Goal: Transaction & Acquisition: Purchase product/service

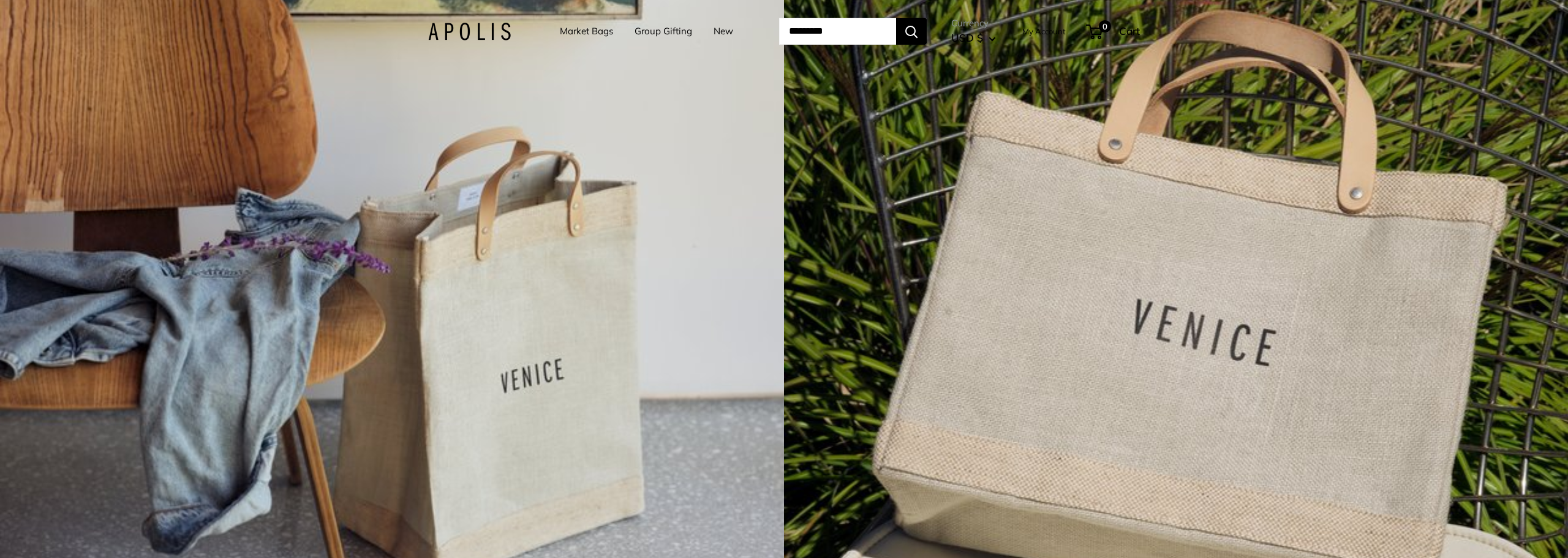
click at [579, 32] on link "Market Bags" at bounding box center [586, 31] width 53 height 17
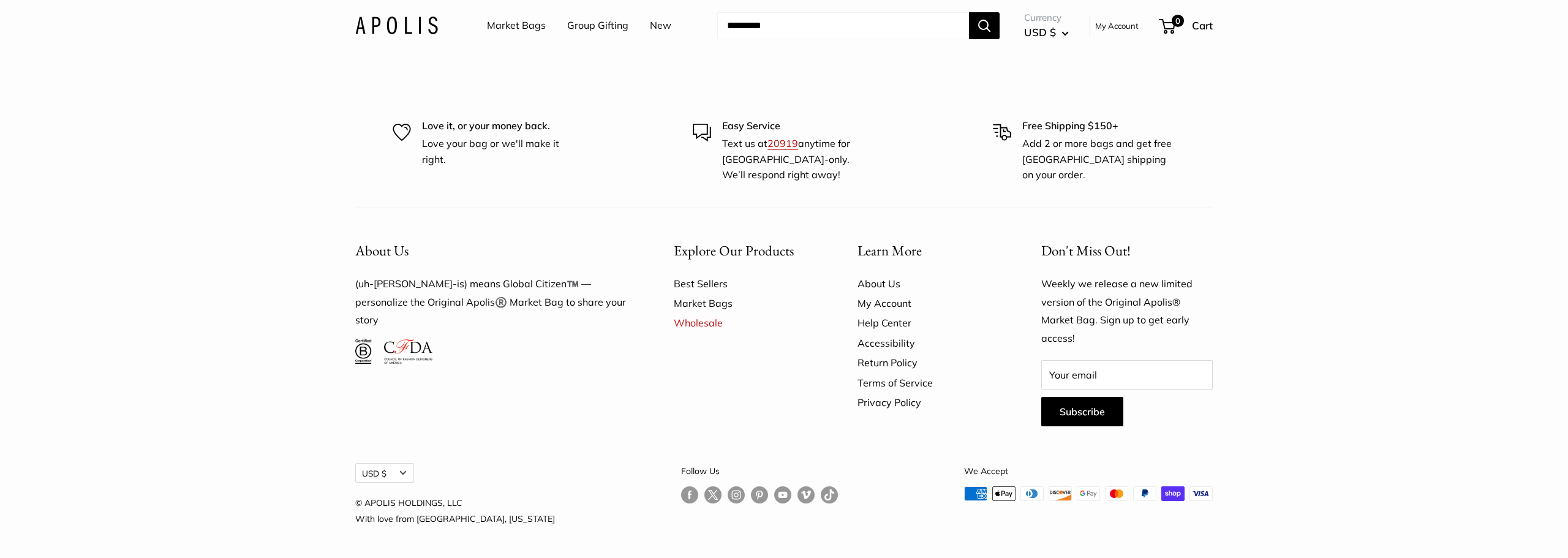
scroll to position [4206, 0]
click at [709, 294] on link "Best Sellers" at bounding box center [744, 284] width 141 height 20
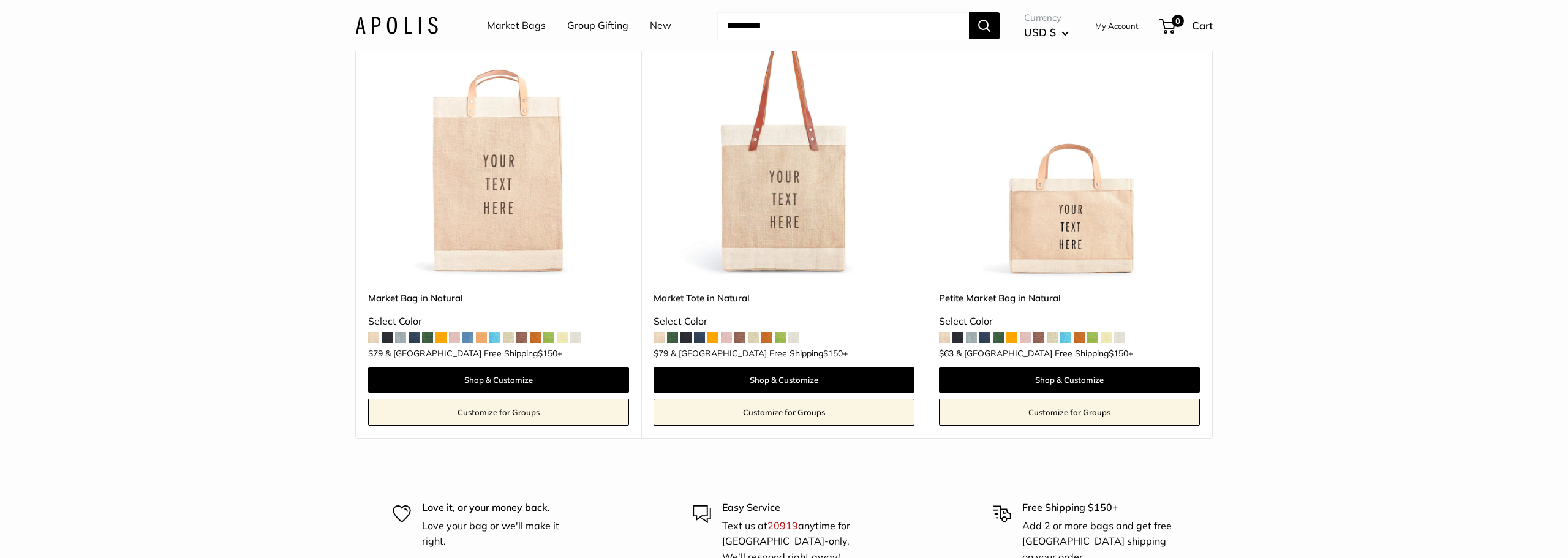
scroll to position [193, 0]
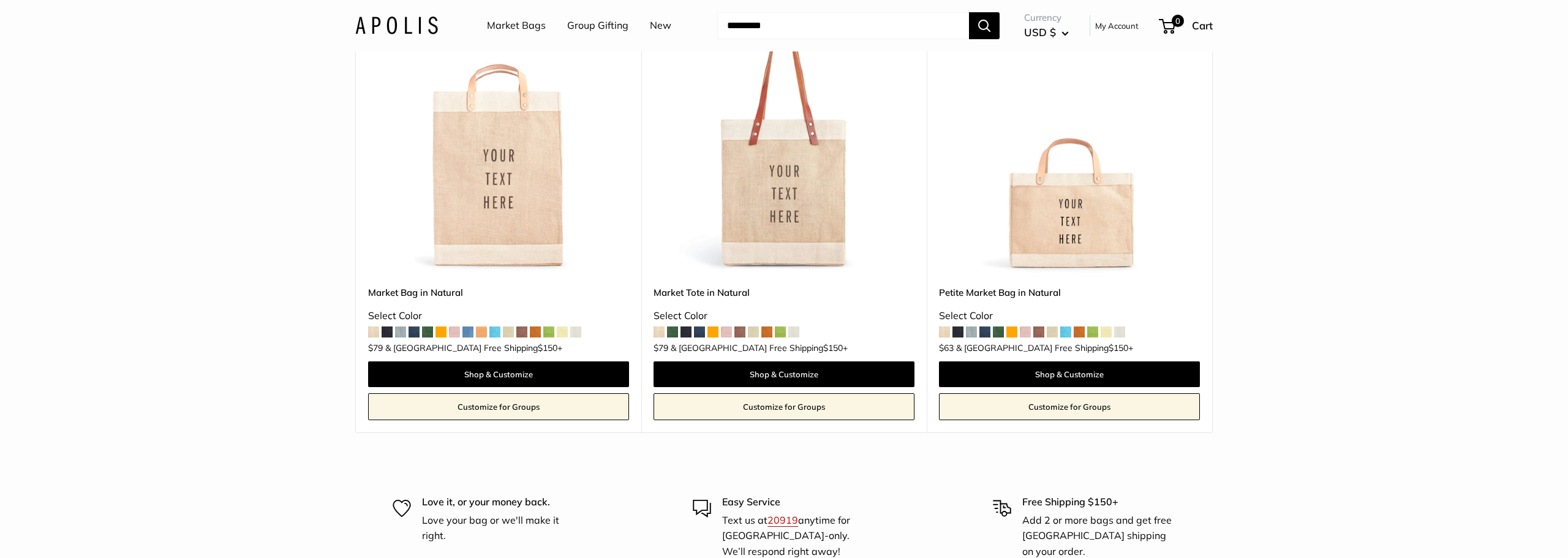
click at [986, 336] on span at bounding box center [985, 332] width 11 height 11
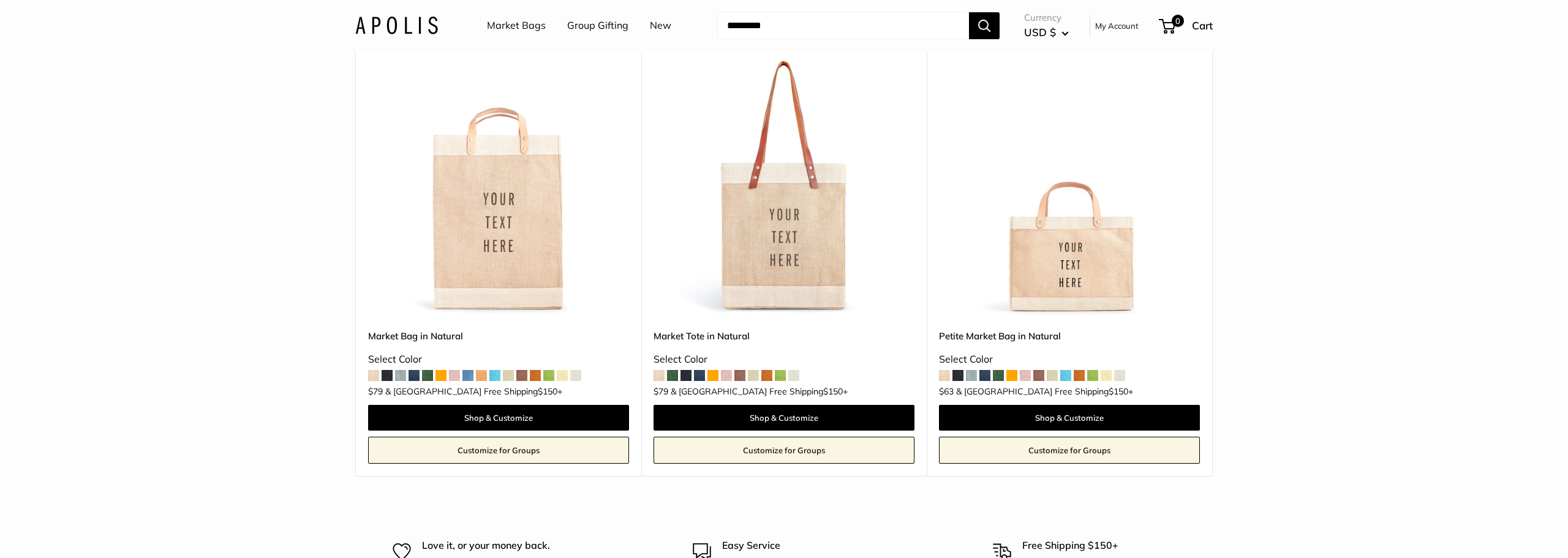
scroll to position [0, 0]
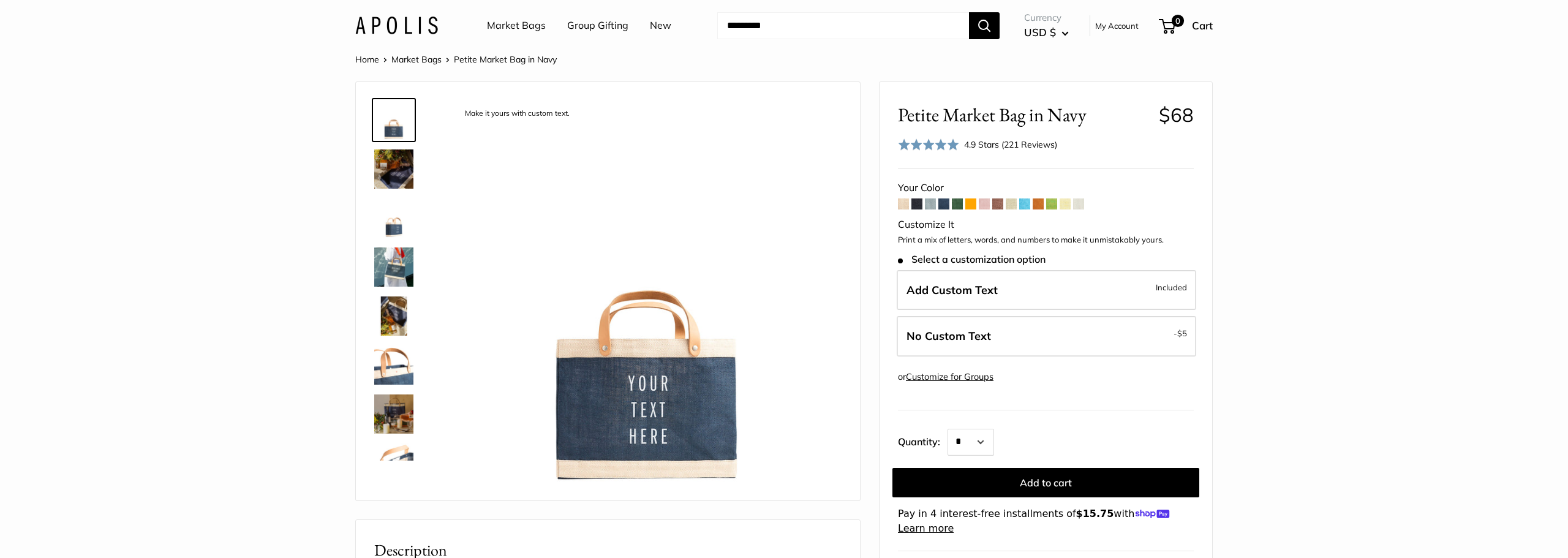
click at [950, 207] on form "Your Color" at bounding box center [1046, 357] width 296 height 357
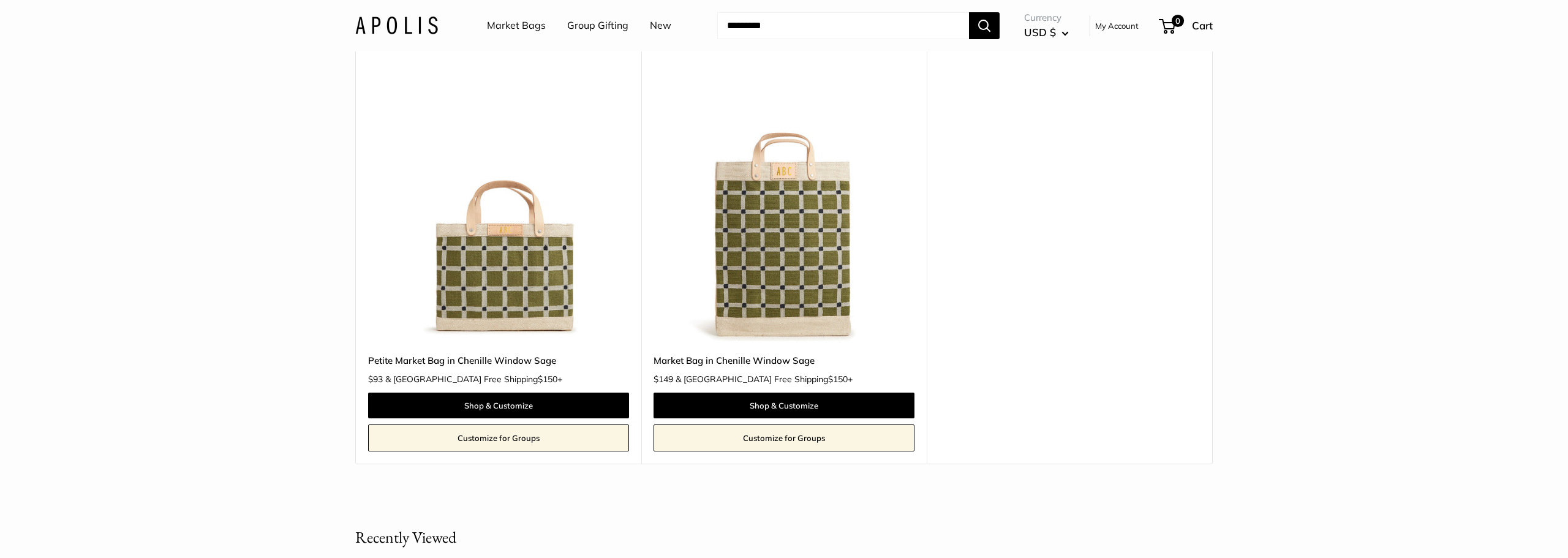
scroll to position [117, 0]
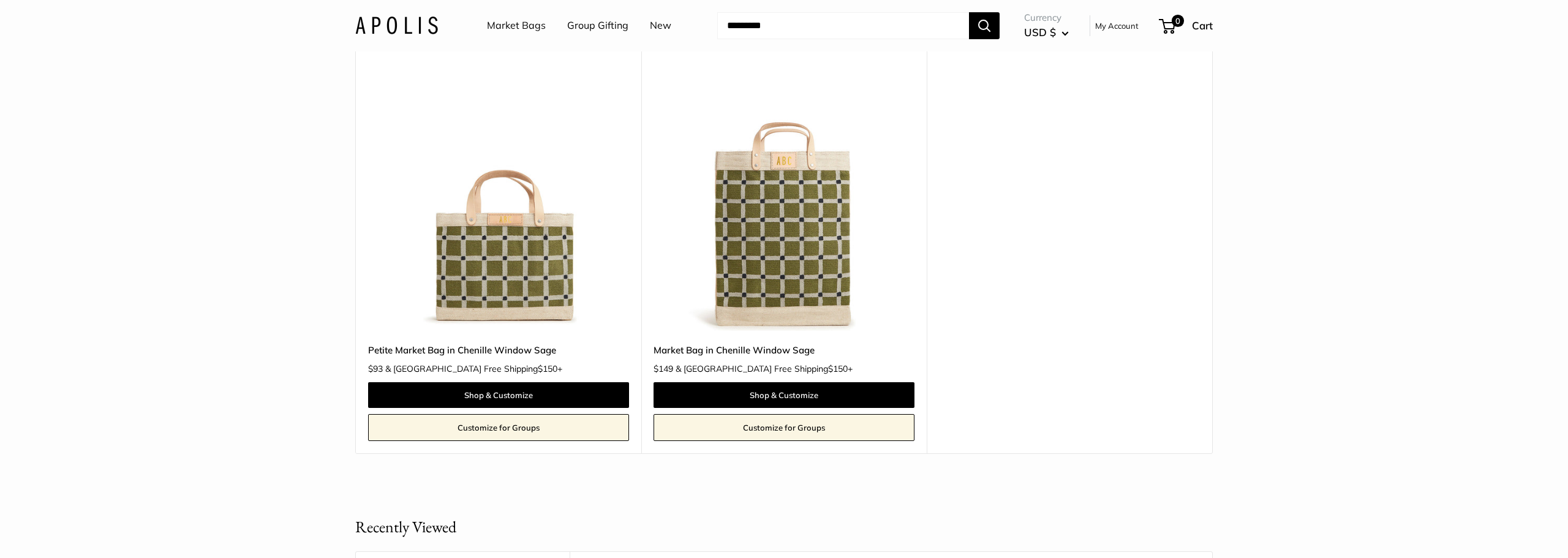
click at [0, 0] on img at bounding box center [0, 0] width 0 height 0
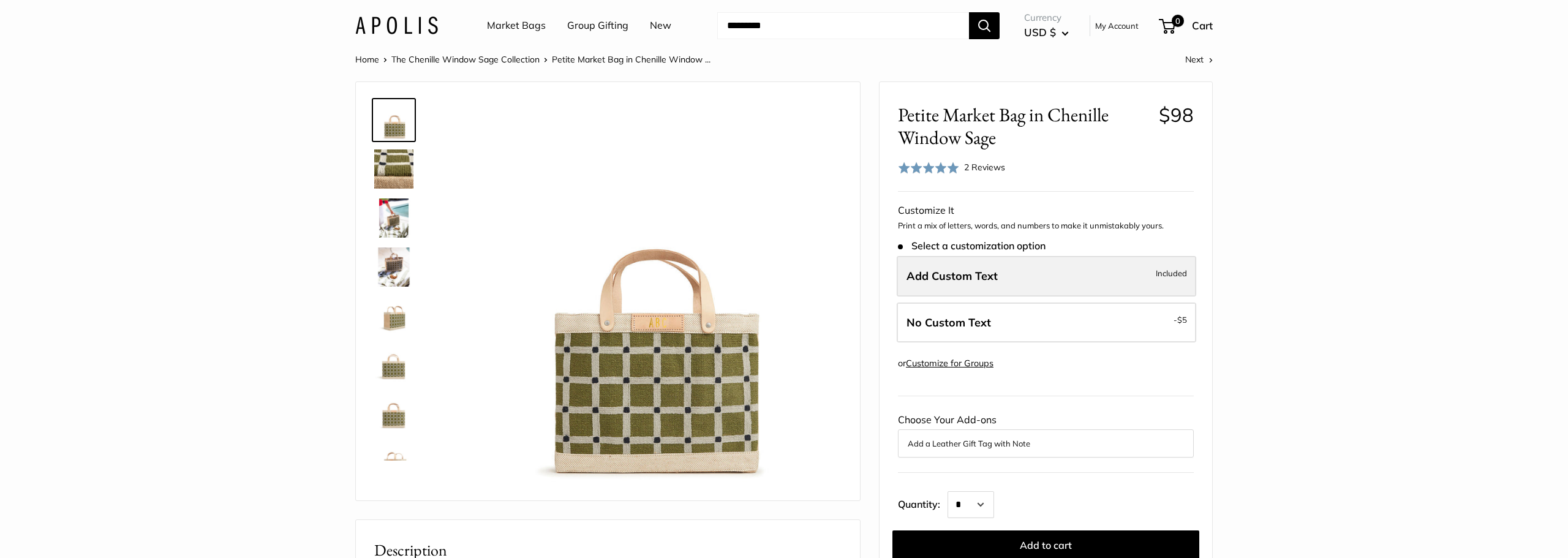
click at [1112, 294] on label "Add Custom Text Included" at bounding box center [1047, 276] width 300 height 40
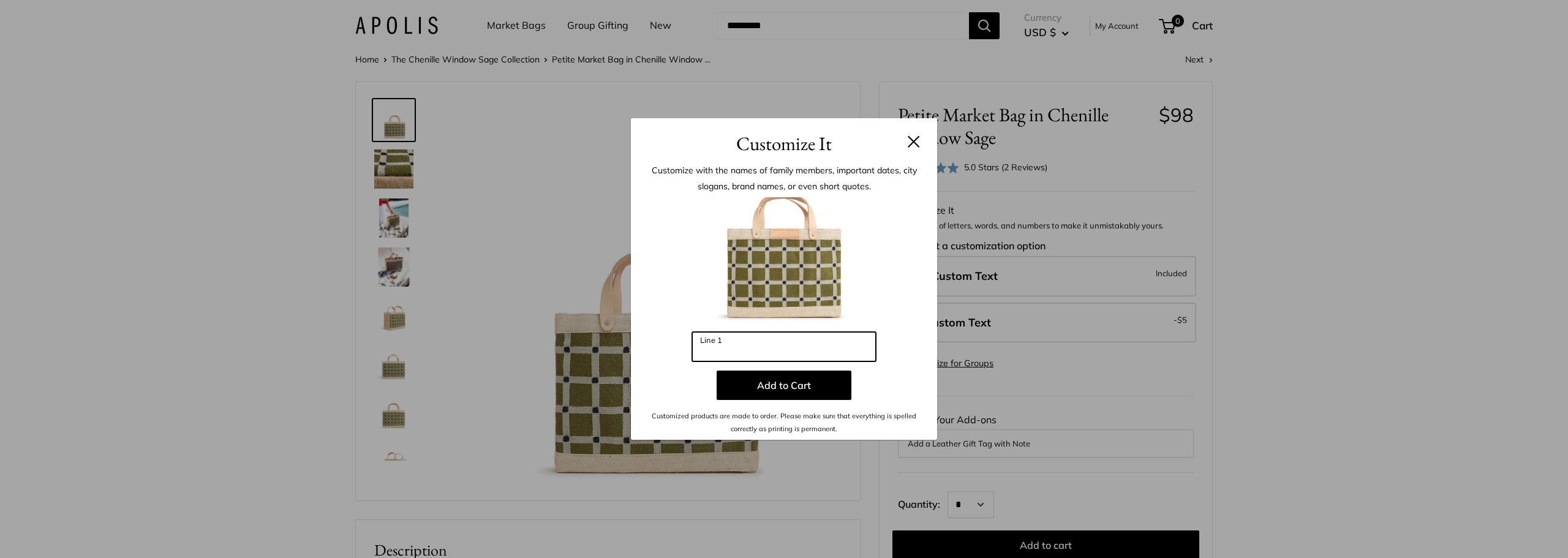
click at [754, 345] on input "Line 1" at bounding box center [784, 346] width 183 height 30
type input "***"
click at [787, 394] on button "Add to Cart" at bounding box center [784, 385] width 135 height 30
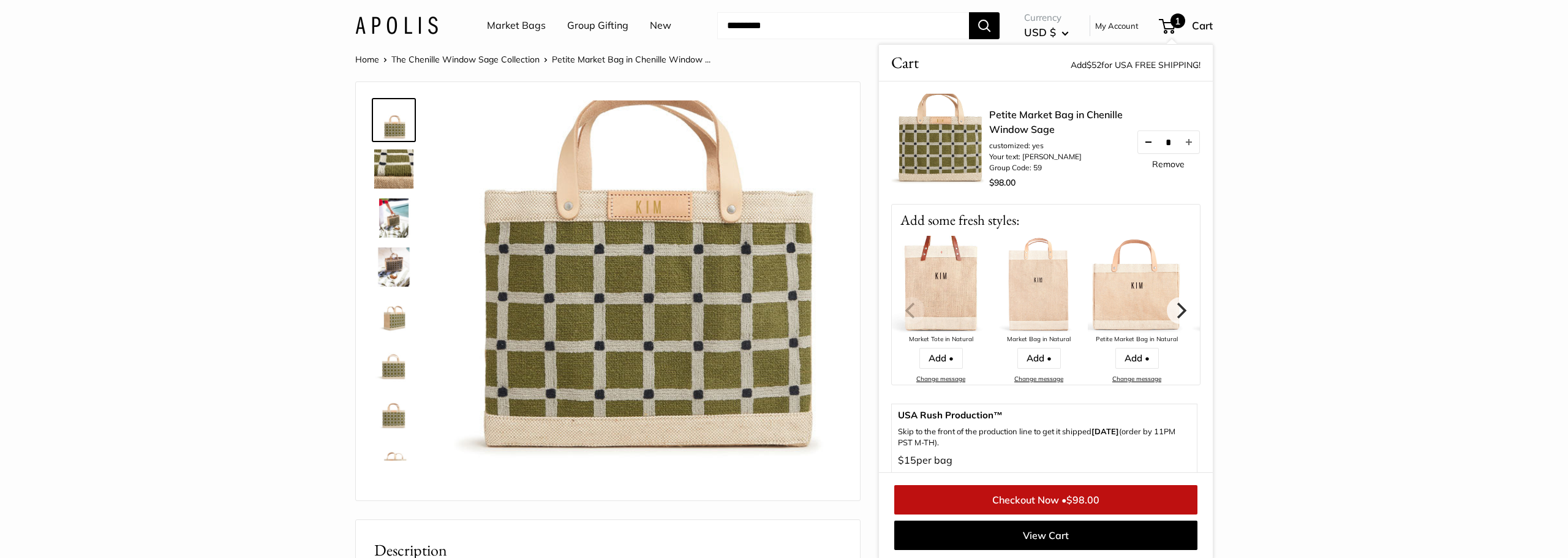
click at [1144, 142] on button "Decrease quantity by 1" at bounding box center [1149, 142] width 21 height 22
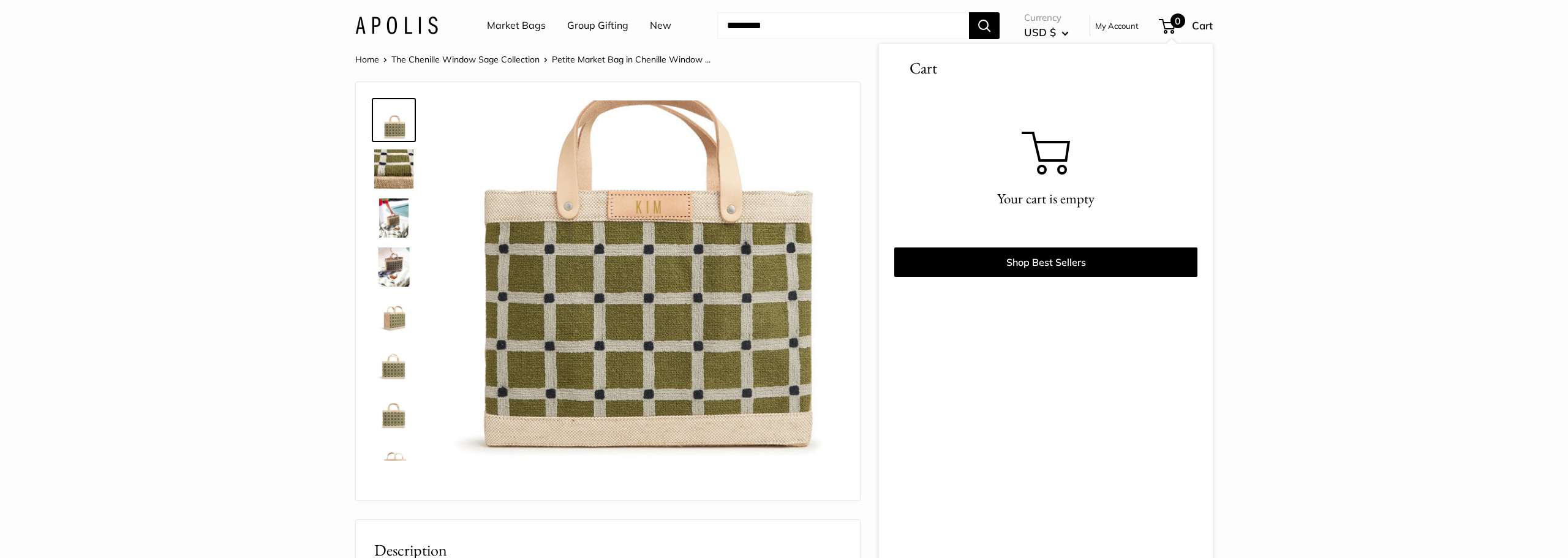
scroll to position [1, 0]
click at [469, 58] on link "The Chenille Window Sage Collection" at bounding box center [465, 58] width 148 height 11
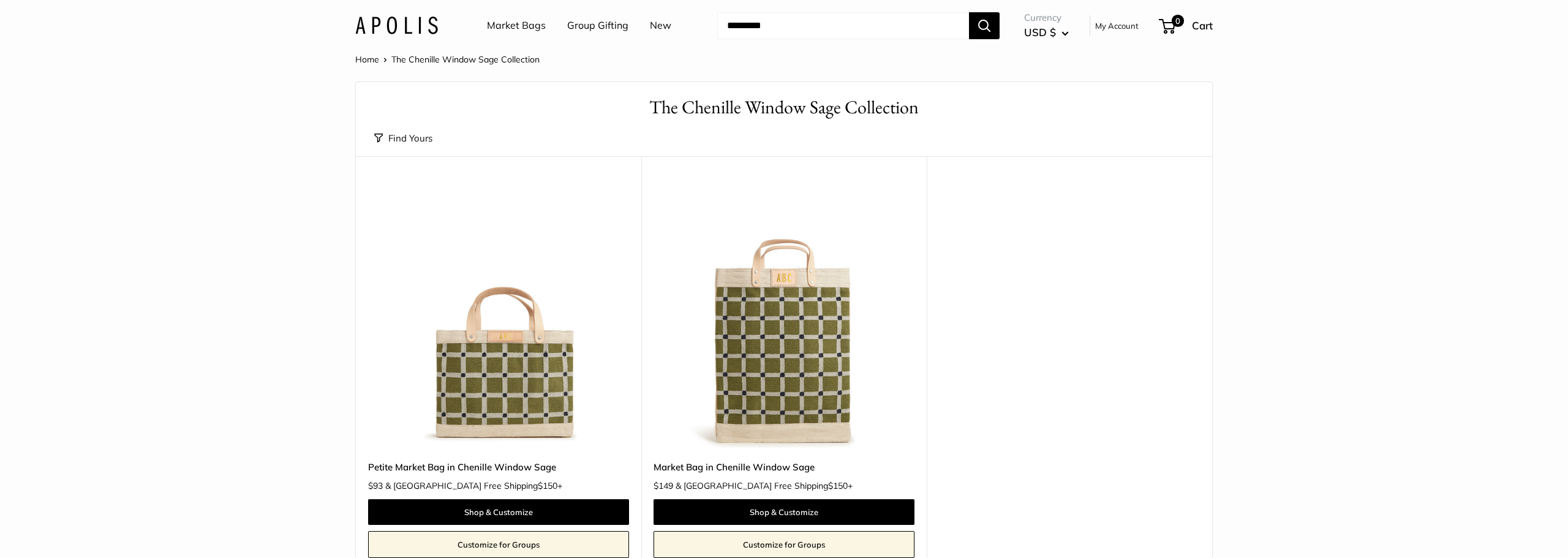
click at [0, 0] on img at bounding box center [0, 0] width 0 height 0
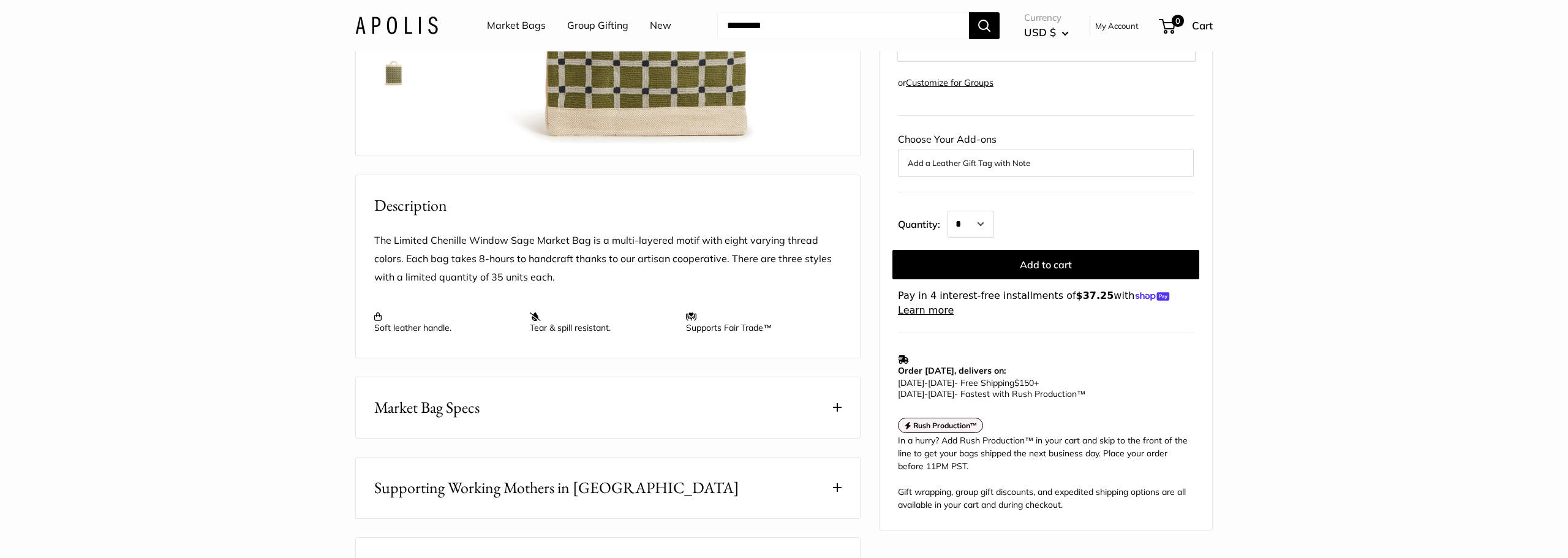
scroll to position [367, 0]
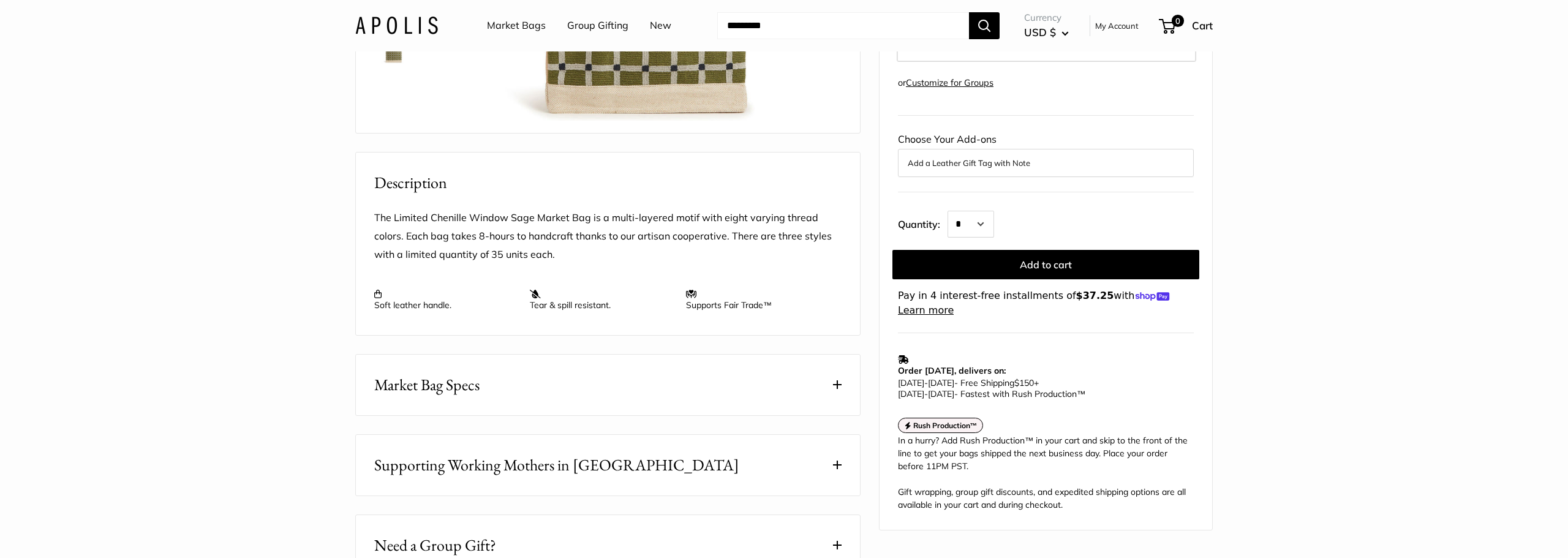
click at [550, 415] on button "Market Bag Specs" at bounding box center [608, 385] width 504 height 61
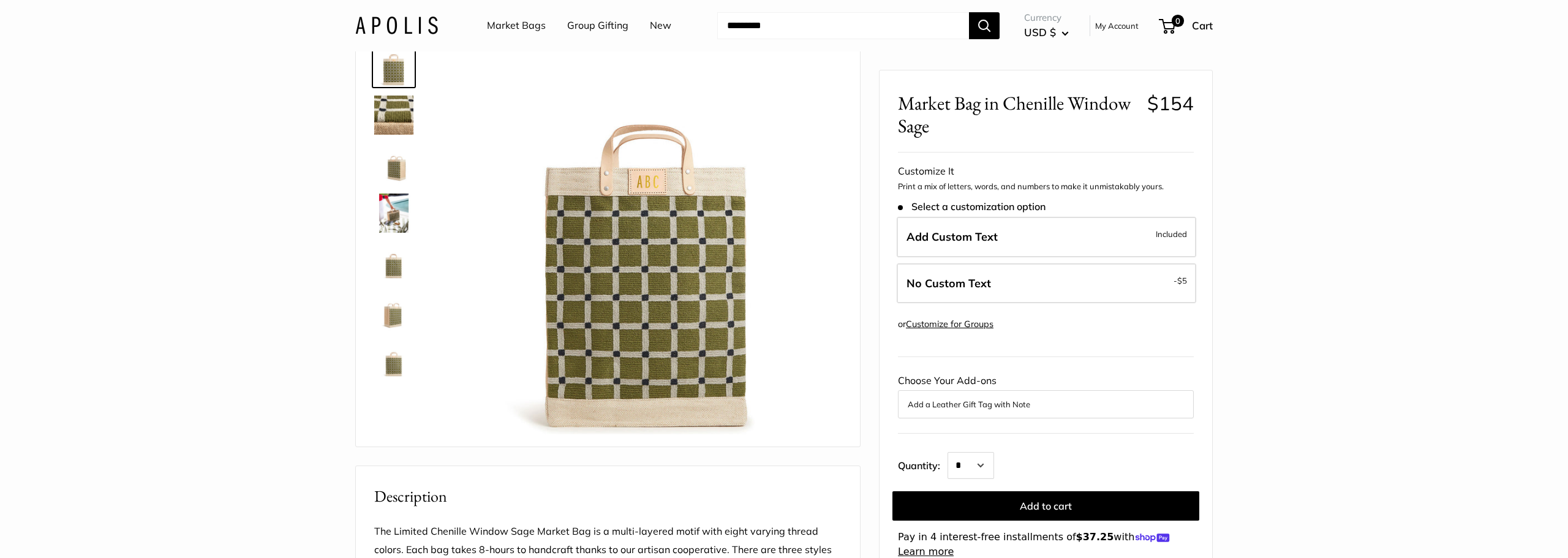
scroll to position [53, 0]
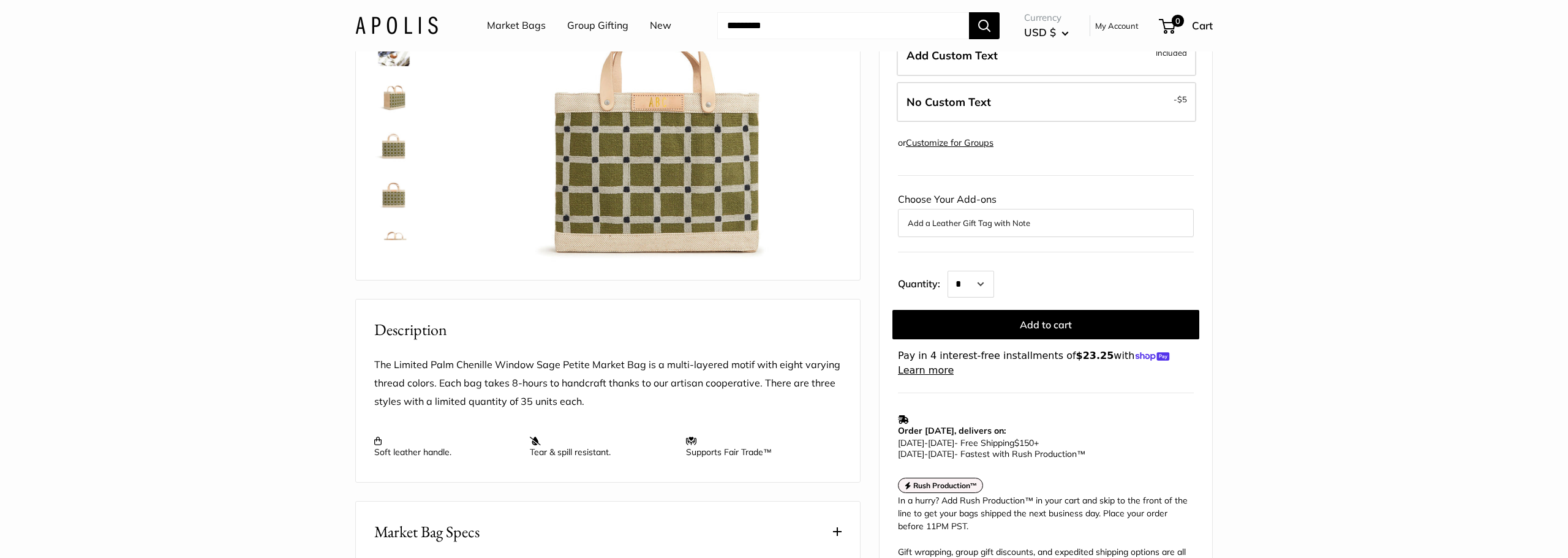
scroll to position [315, 0]
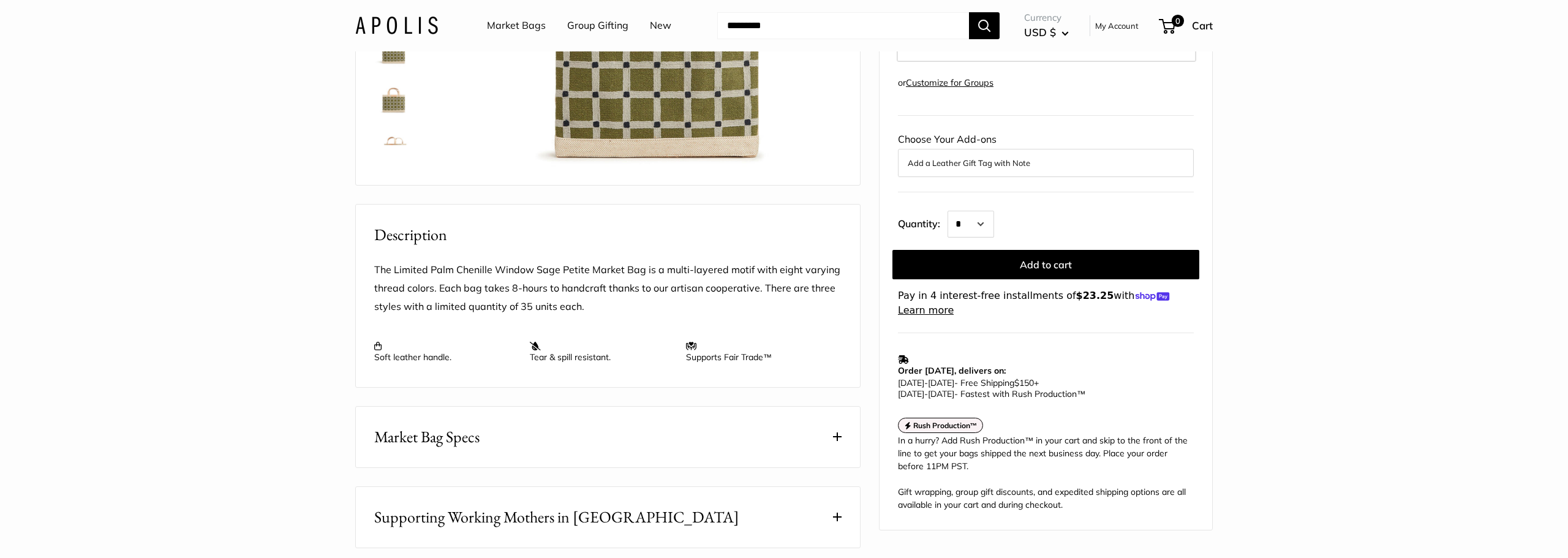
click at [440, 449] on span "Market Bag Specs" at bounding box center [427, 437] width 106 height 24
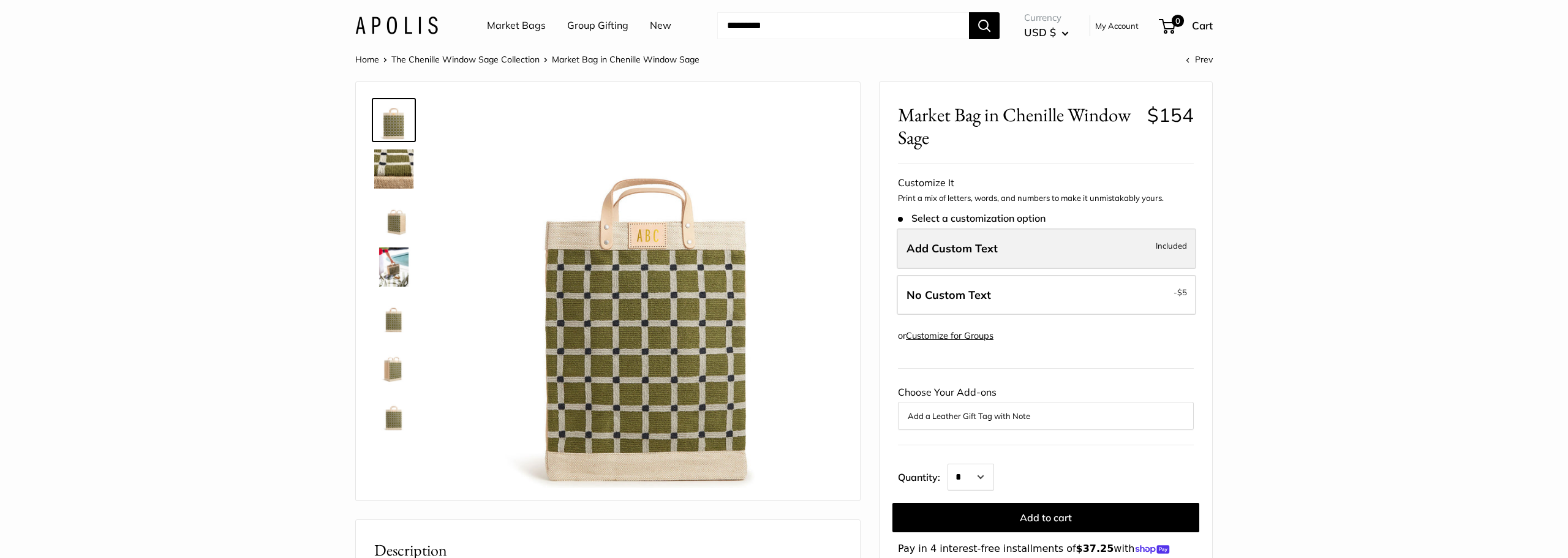
click at [1053, 254] on label "Add Custom Text Included" at bounding box center [1047, 248] width 300 height 40
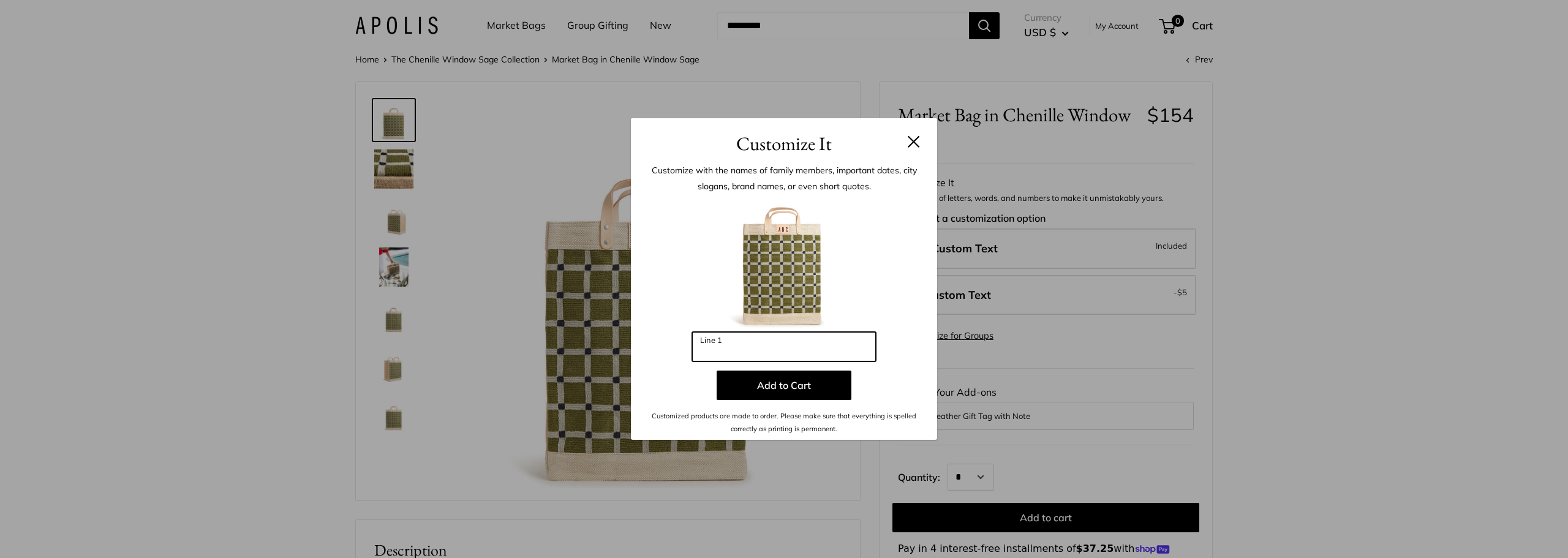
click at [815, 352] on input "Line 1" at bounding box center [784, 346] width 183 height 30
type input "***"
click at [781, 392] on button "Add to Cart" at bounding box center [784, 385] width 135 height 30
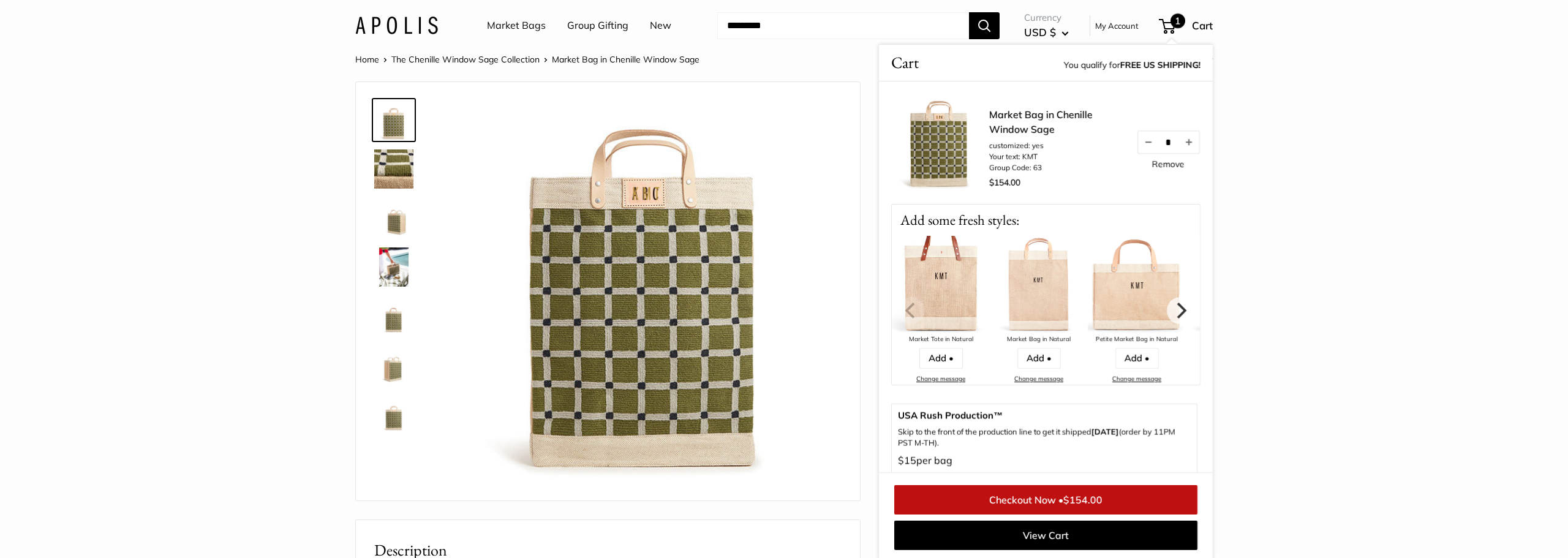
click at [1034, 342] on div "Market Bag in Natural" at bounding box center [1039, 340] width 98 height 12
click at [1191, 317] on button "Next" at bounding box center [1180, 310] width 27 height 27
click at [1181, 317] on icon "Next" at bounding box center [1181, 310] width 16 height 16
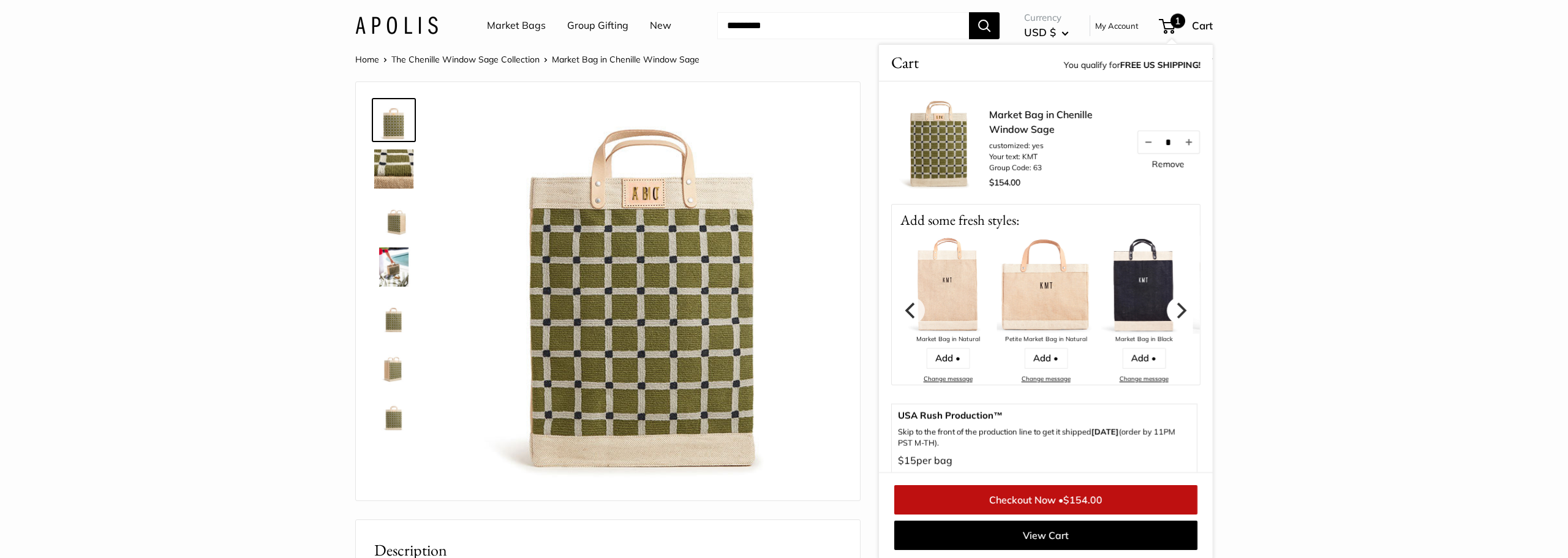
click at [1181, 317] on icon "Next" at bounding box center [1181, 310] width 16 height 16
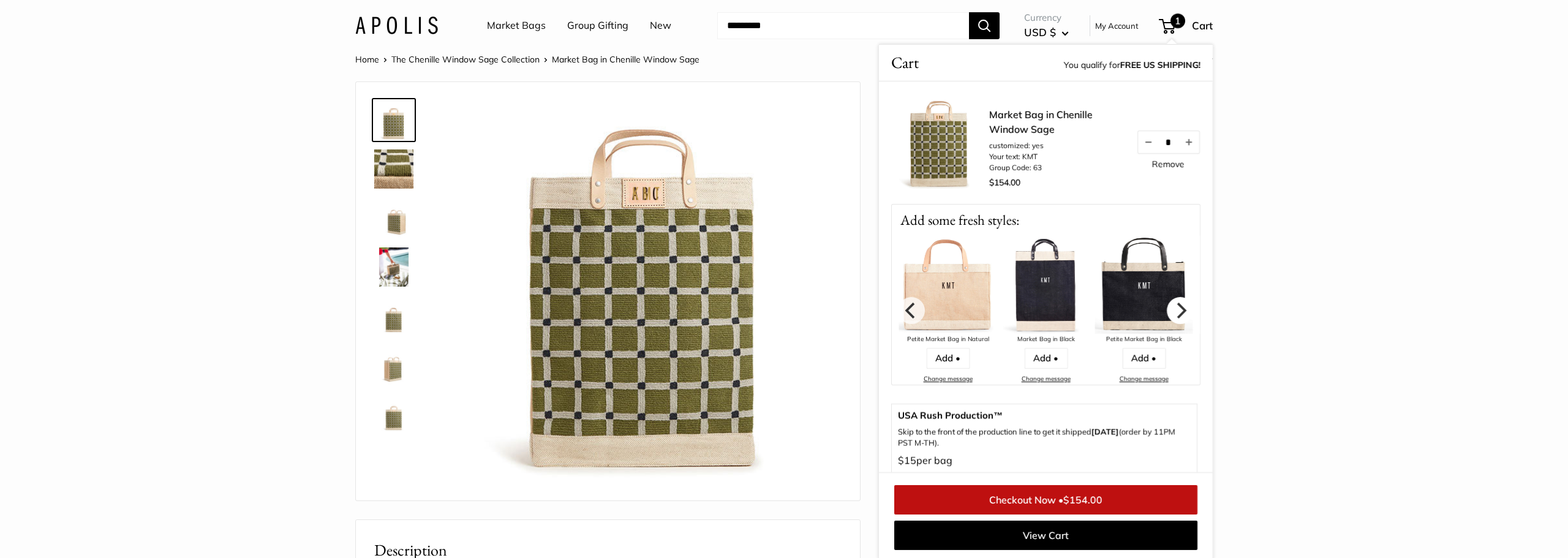
click at [1181, 317] on icon "Next" at bounding box center [1181, 310] width 16 height 16
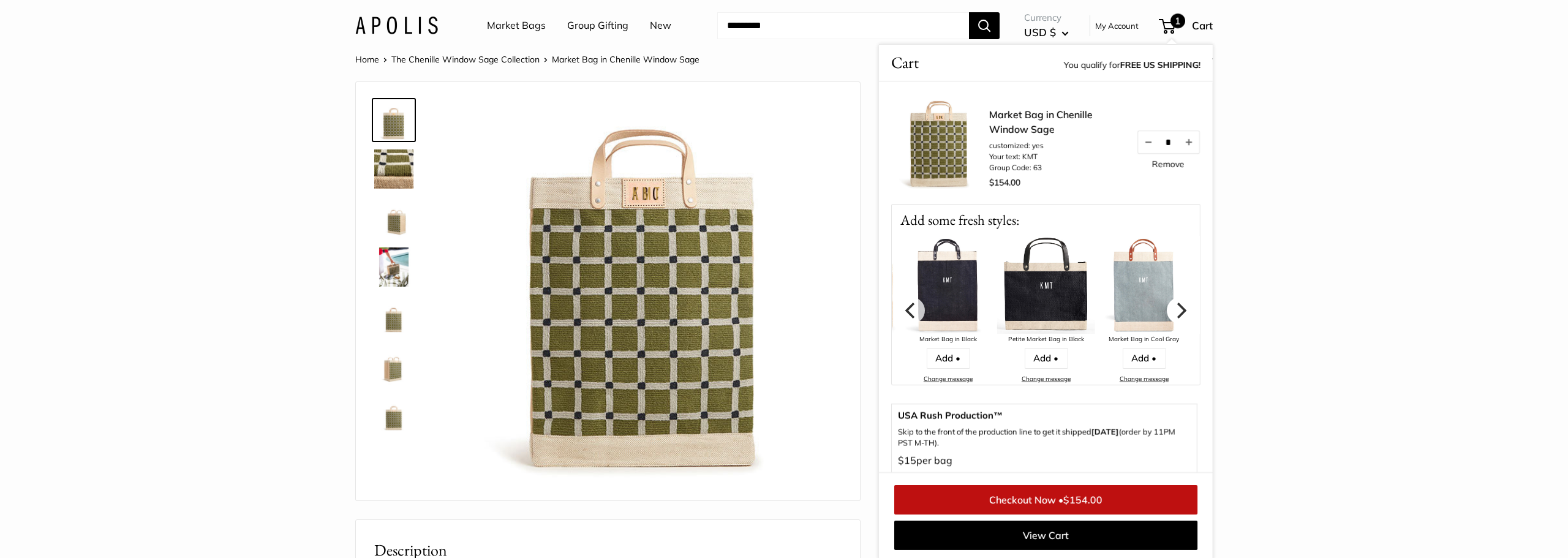
click at [1181, 317] on icon "Next" at bounding box center [1181, 310] width 16 height 16
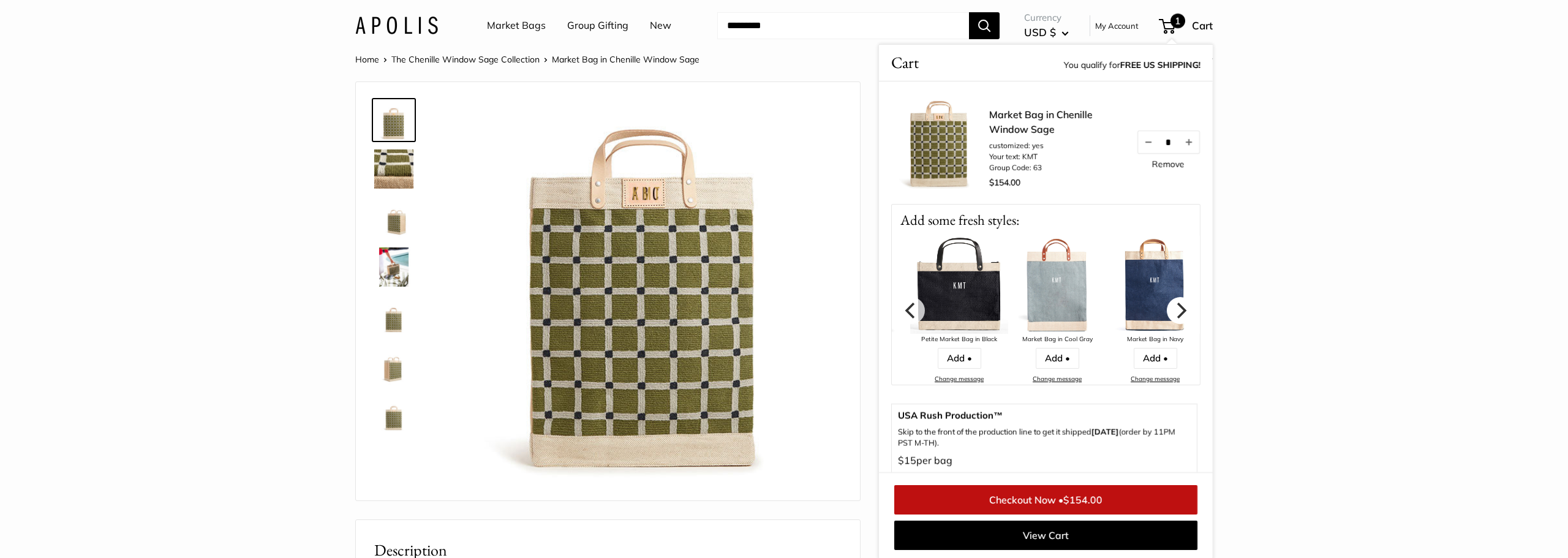
click at [1181, 317] on icon "Next" at bounding box center [1181, 310] width 16 height 16
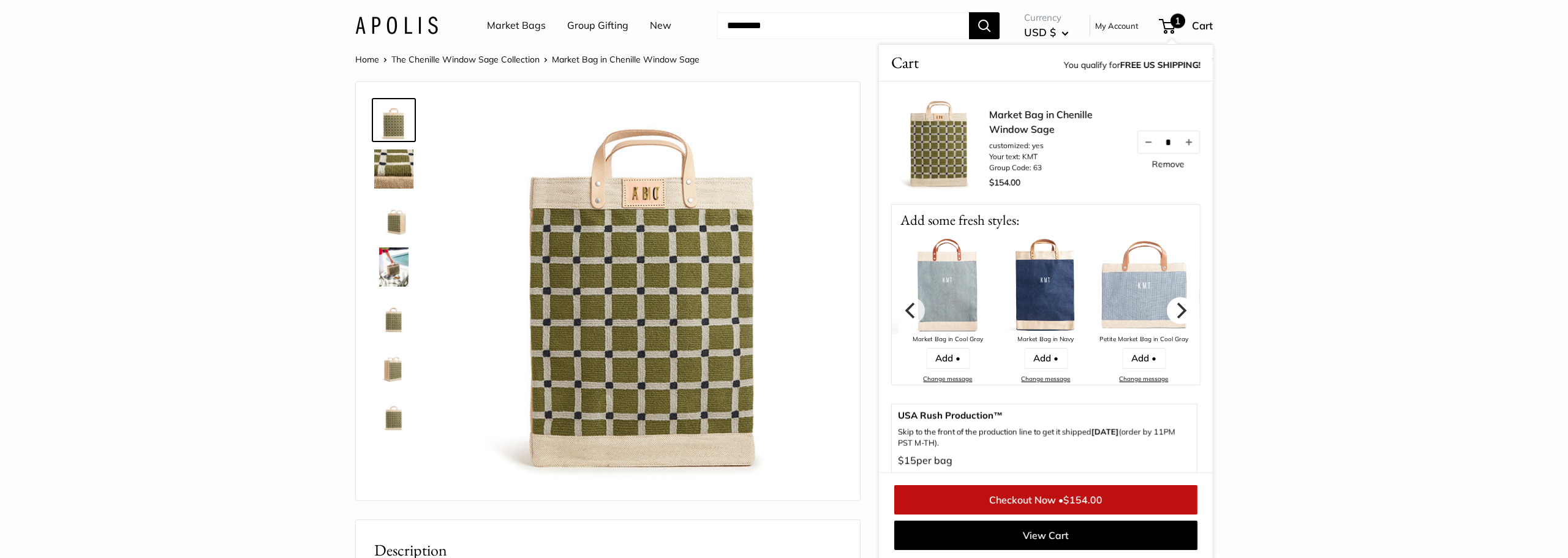
click at [1181, 317] on icon "Next" at bounding box center [1181, 310] width 16 height 16
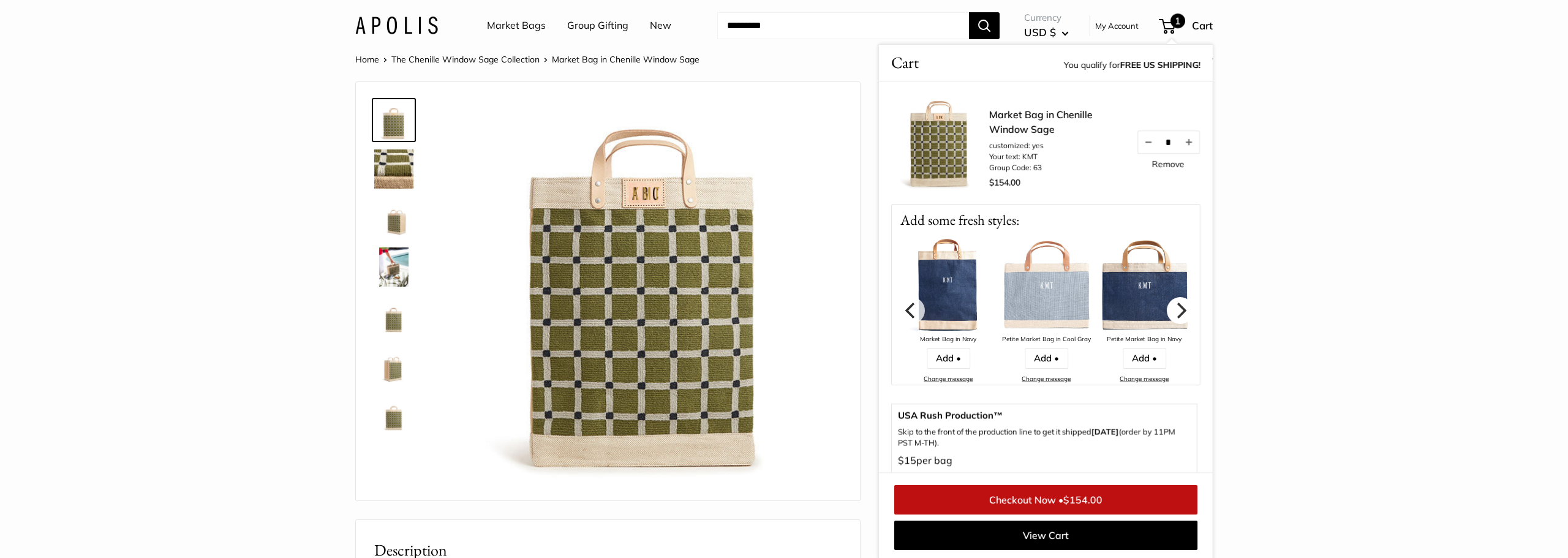
click at [1181, 317] on icon "Next" at bounding box center [1181, 310] width 16 height 16
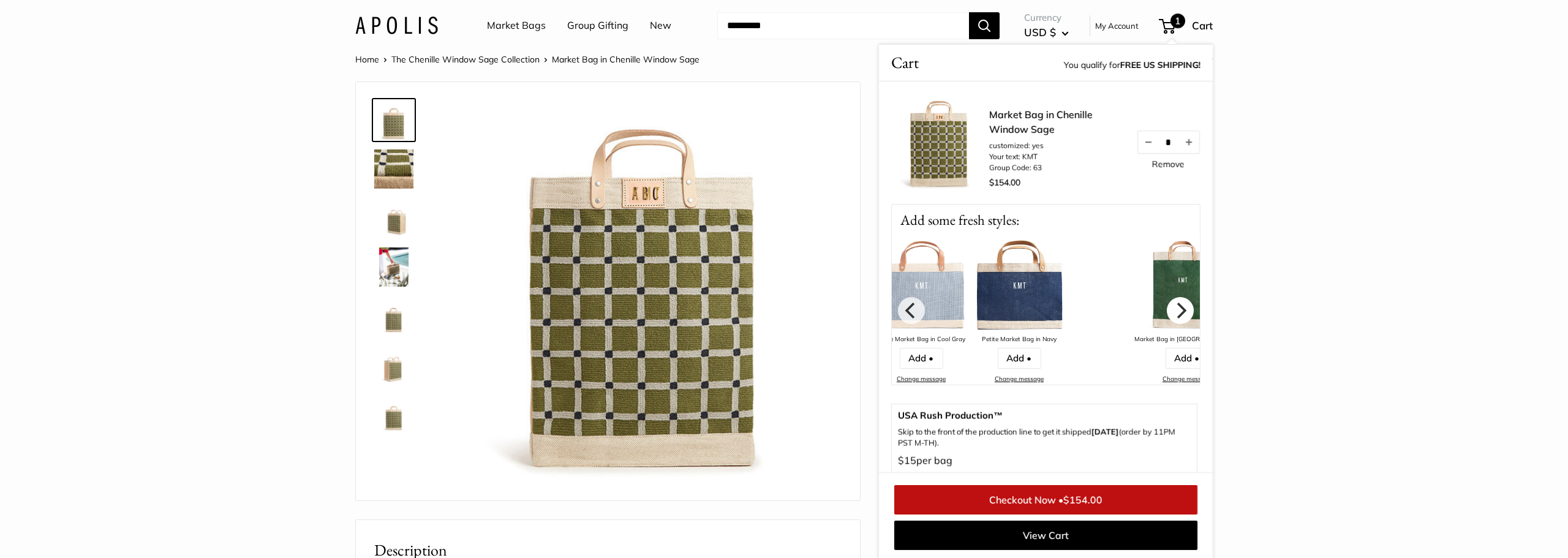
click at [1181, 317] on icon "Next" at bounding box center [1181, 310] width 16 height 16
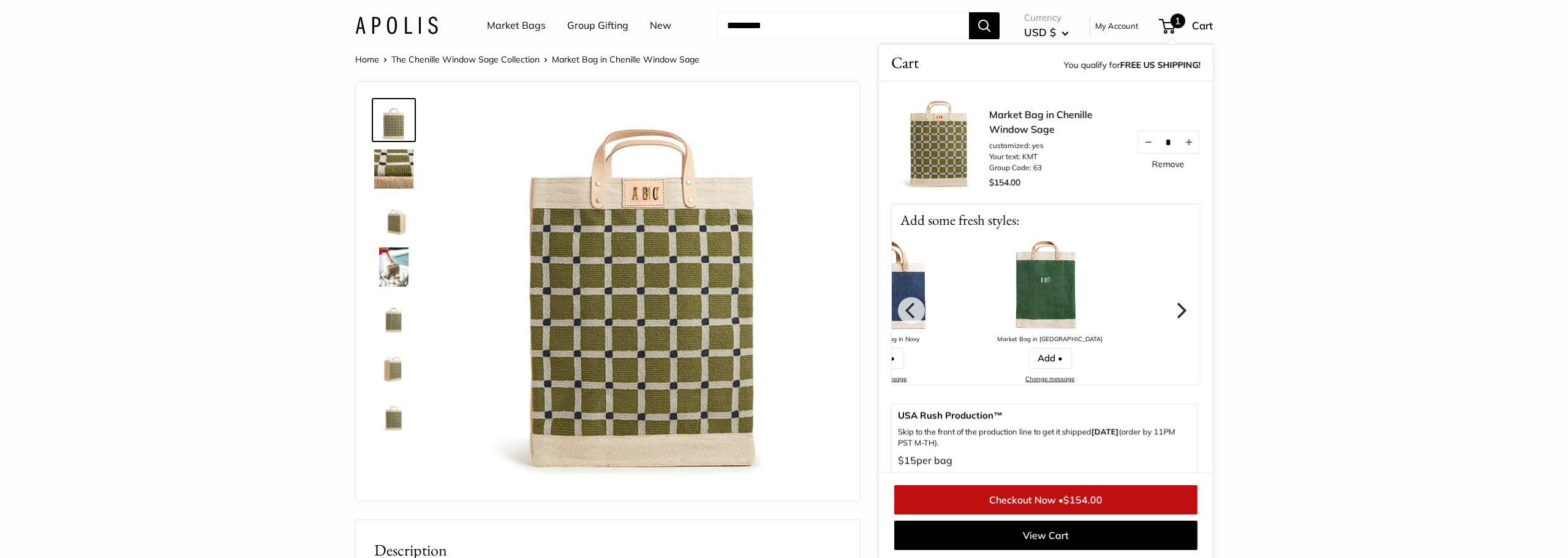
click at [1181, 317] on icon "Next" at bounding box center [1181, 310] width 16 height 16
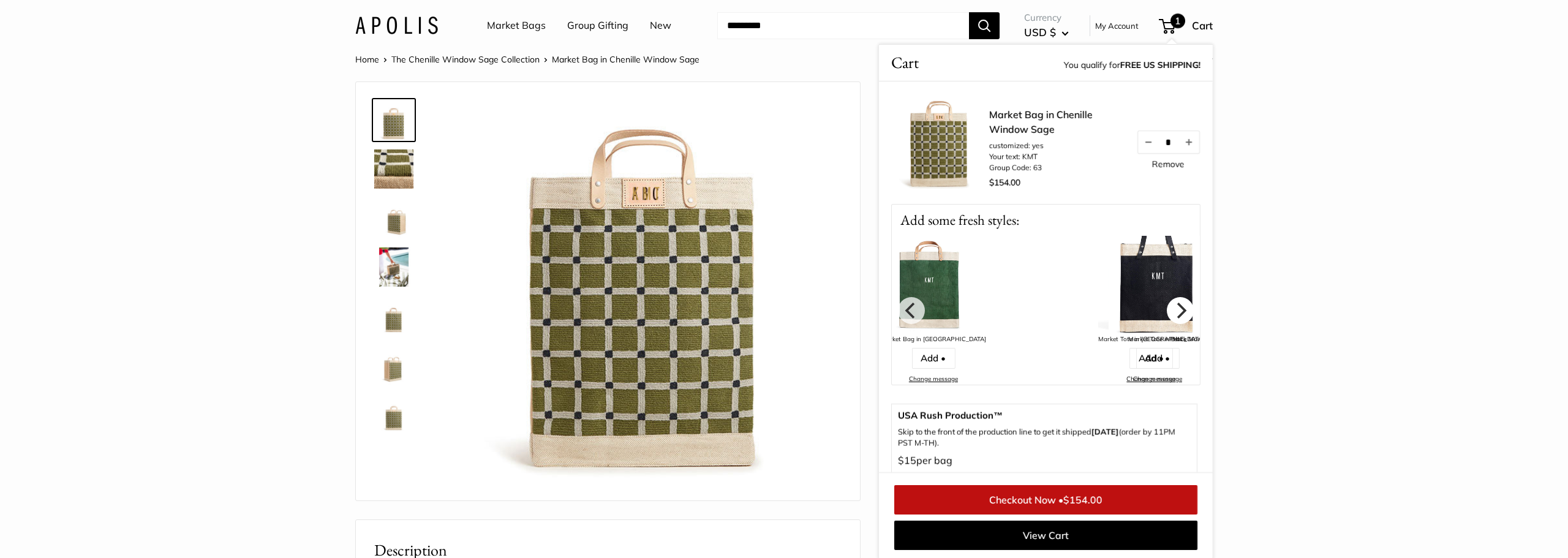
click at [1181, 317] on icon "Next" at bounding box center [1181, 310] width 16 height 16
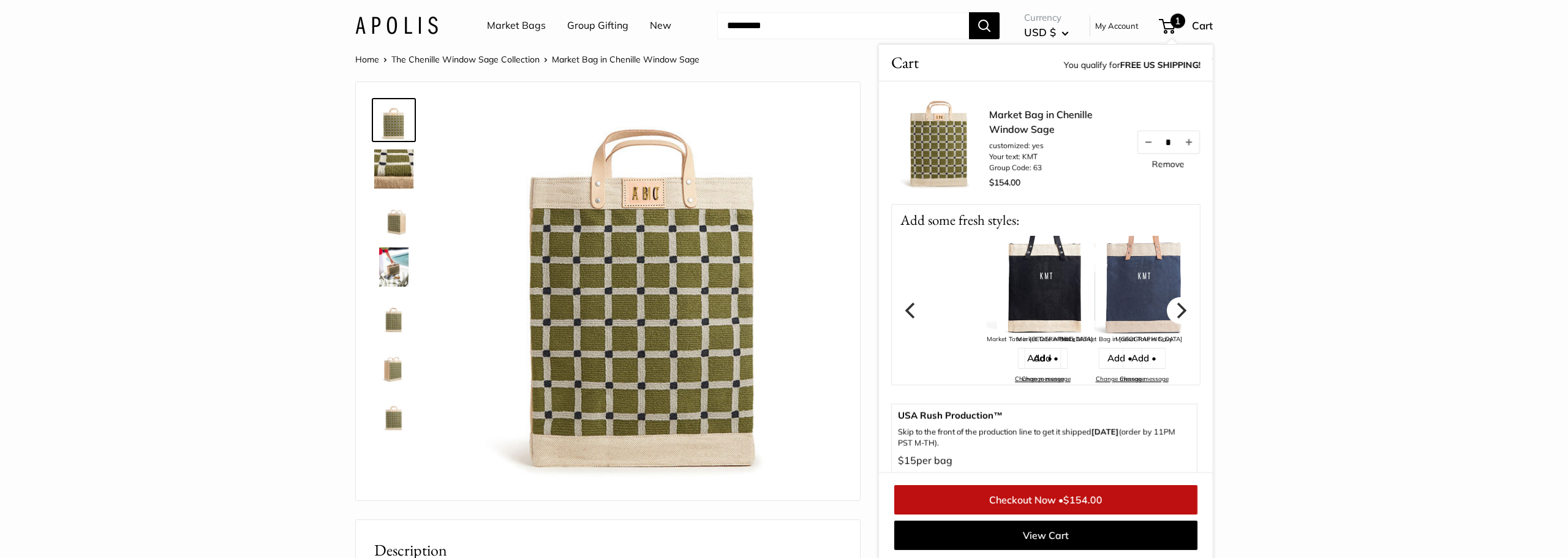
click at [1181, 317] on icon "Next" at bounding box center [1181, 310] width 16 height 16
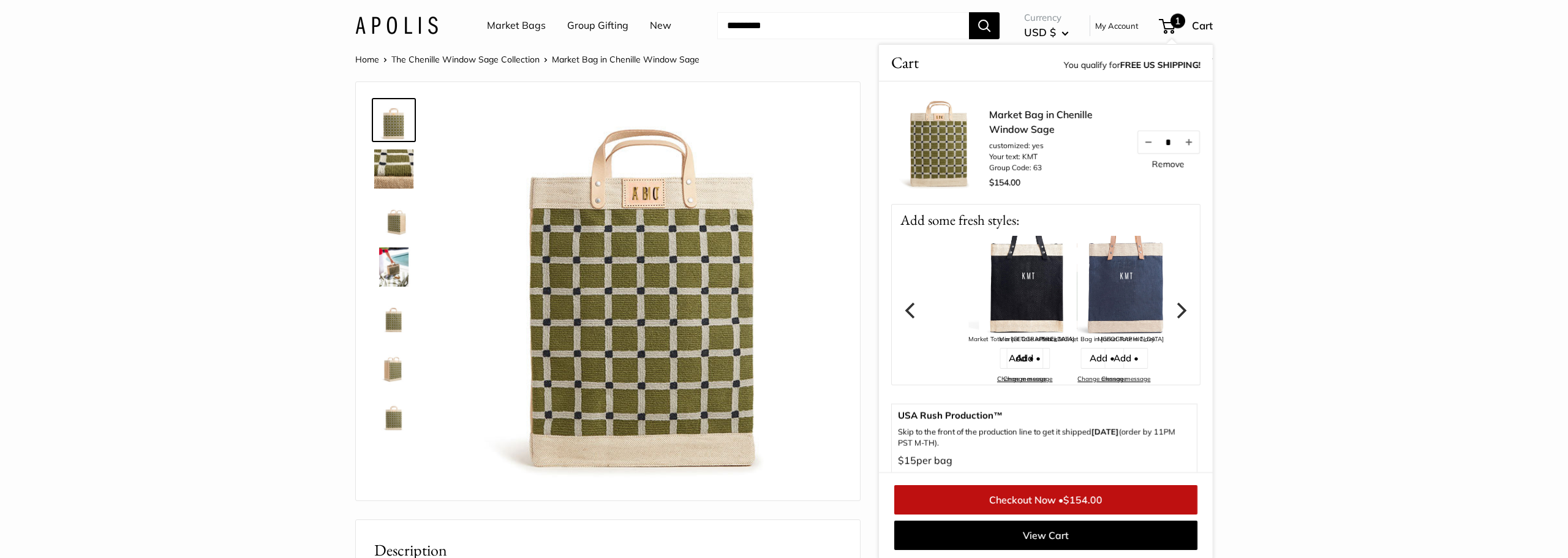
click at [1181, 317] on icon "Next" at bounding box center [1181, 310] width 16 height 16
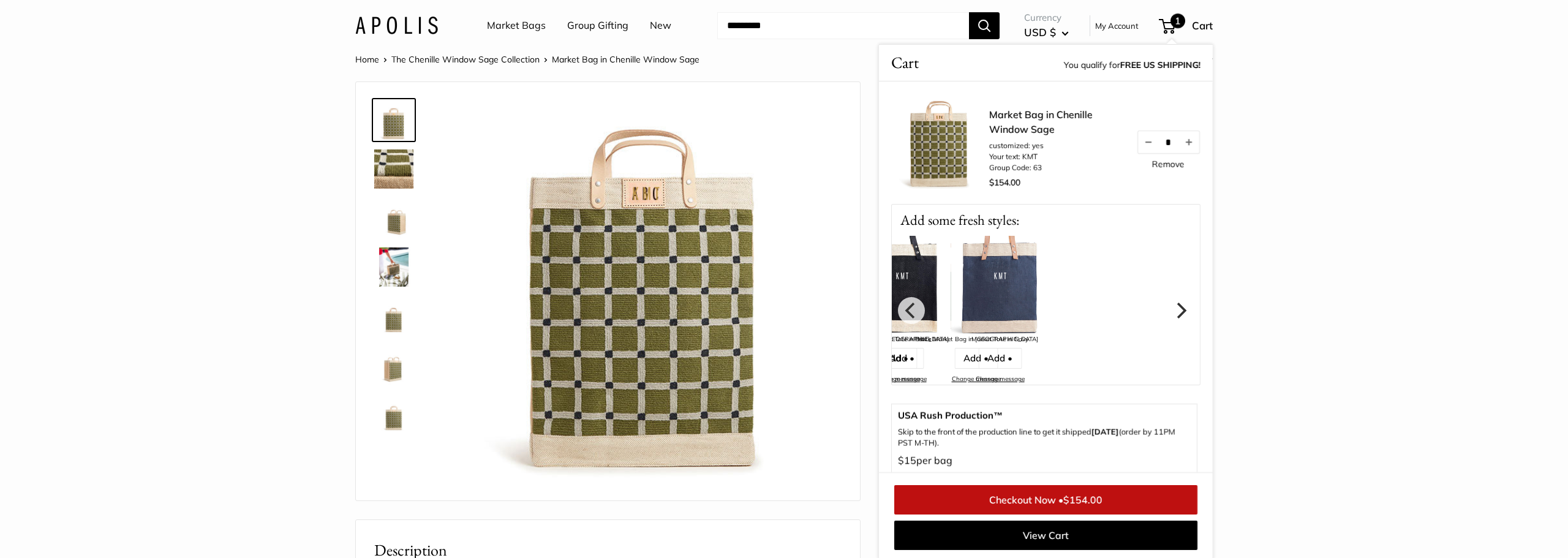
click at [1181, 317] on icon "Next" at bounding box center [1181, 310] width 16 height 16
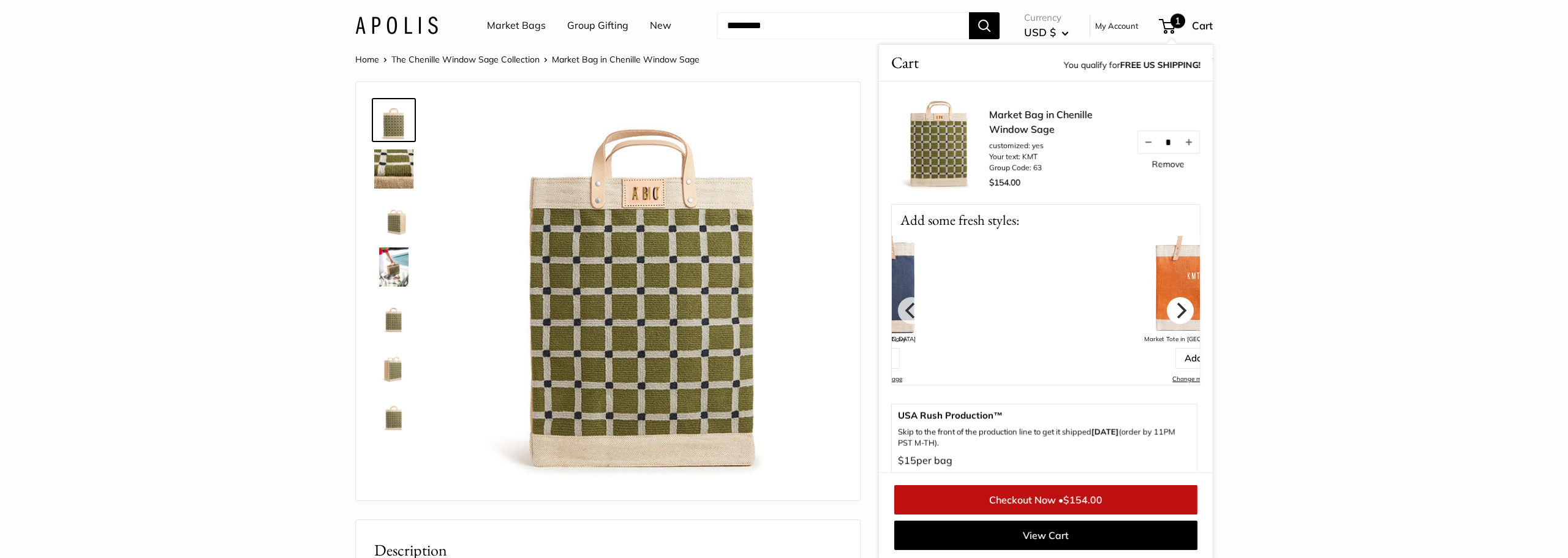
click at [1181, 317] on icon "Next" at bounding box center [1181, 310] width 16 height 16
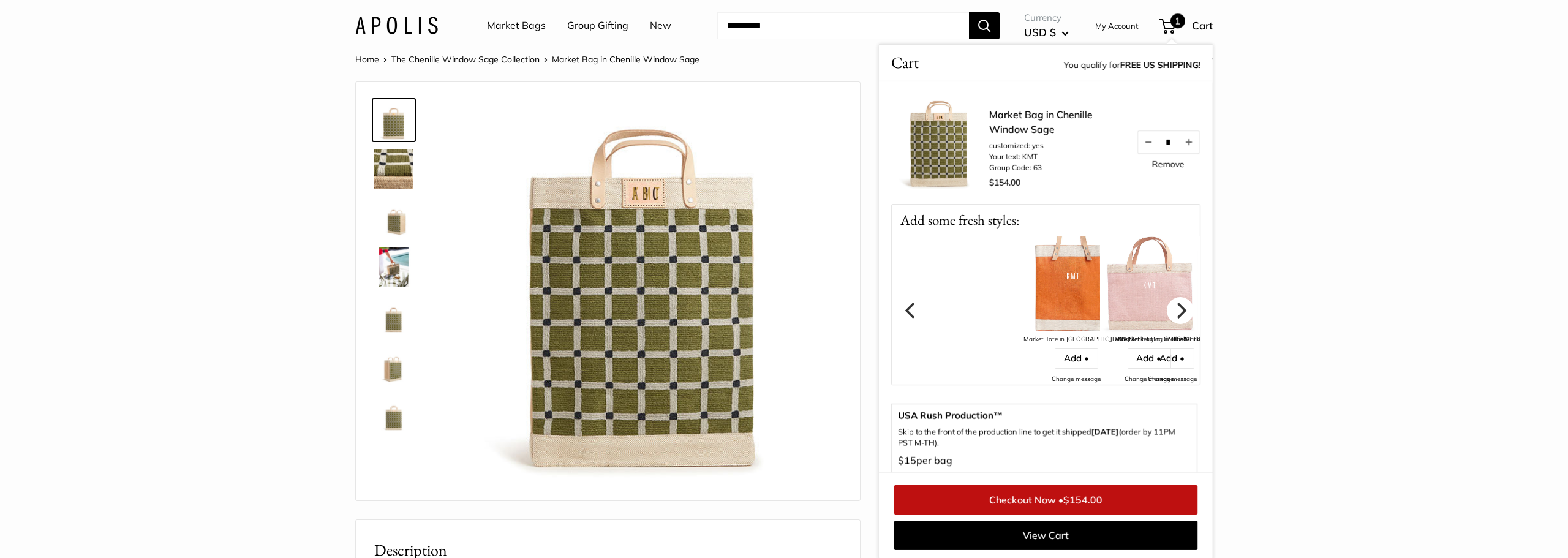
click at [1181, 317] on icon "Next" at bounding box center [1181, 310] width 16 height 16
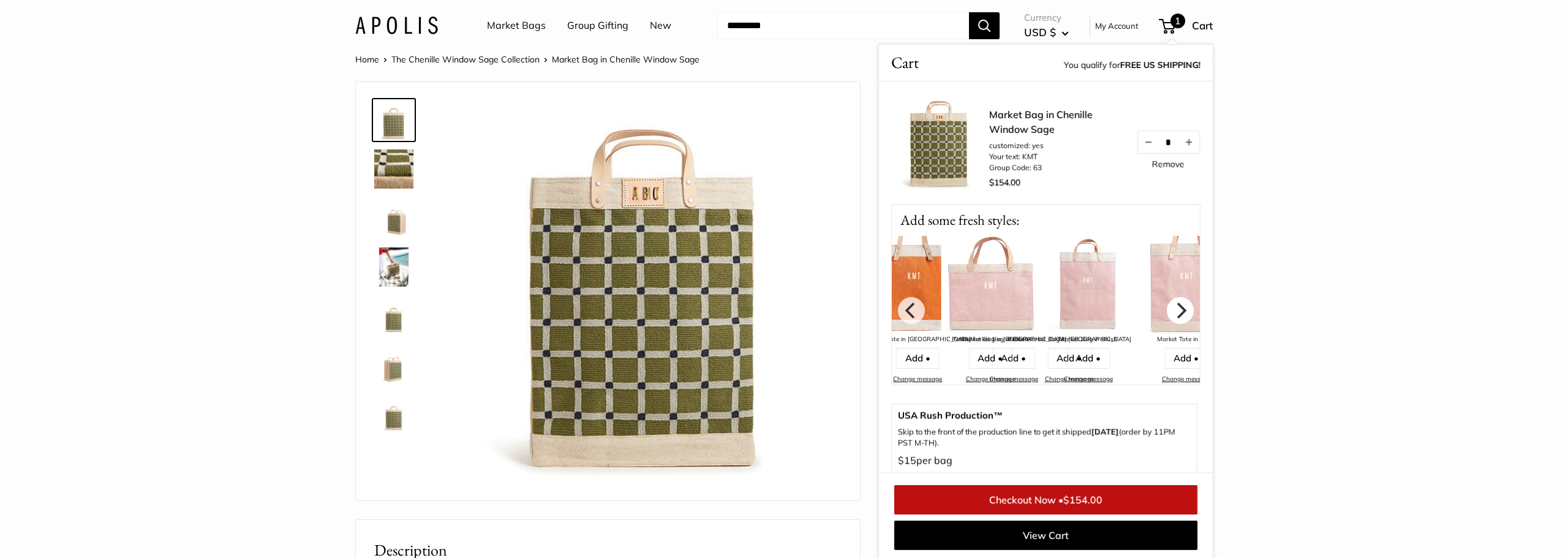
click at [1181, 317] on icon "Next" at bounding box center [1181, 310] width 16 height 16
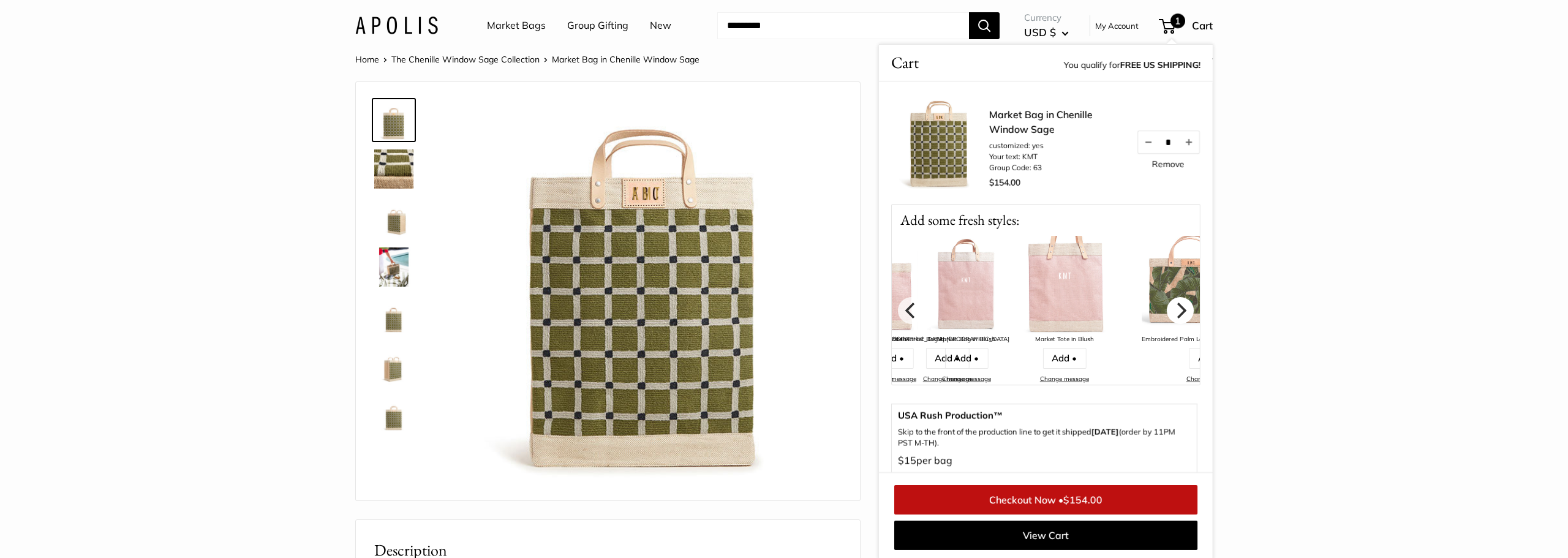
click at [1181, 317] on icon "Next" at bounding box center [1181, 310] width 16 height 16
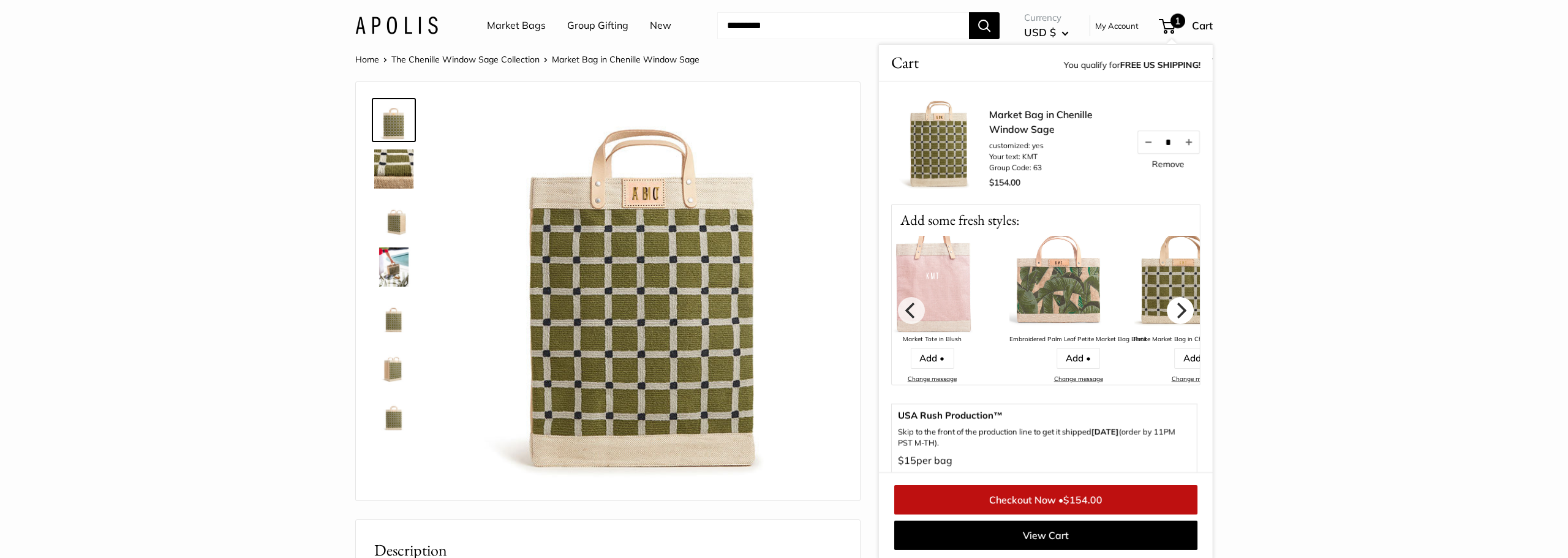
click at [1181, 317] on icon "Next" at bounding box center [1181, 310] width 16 height 16
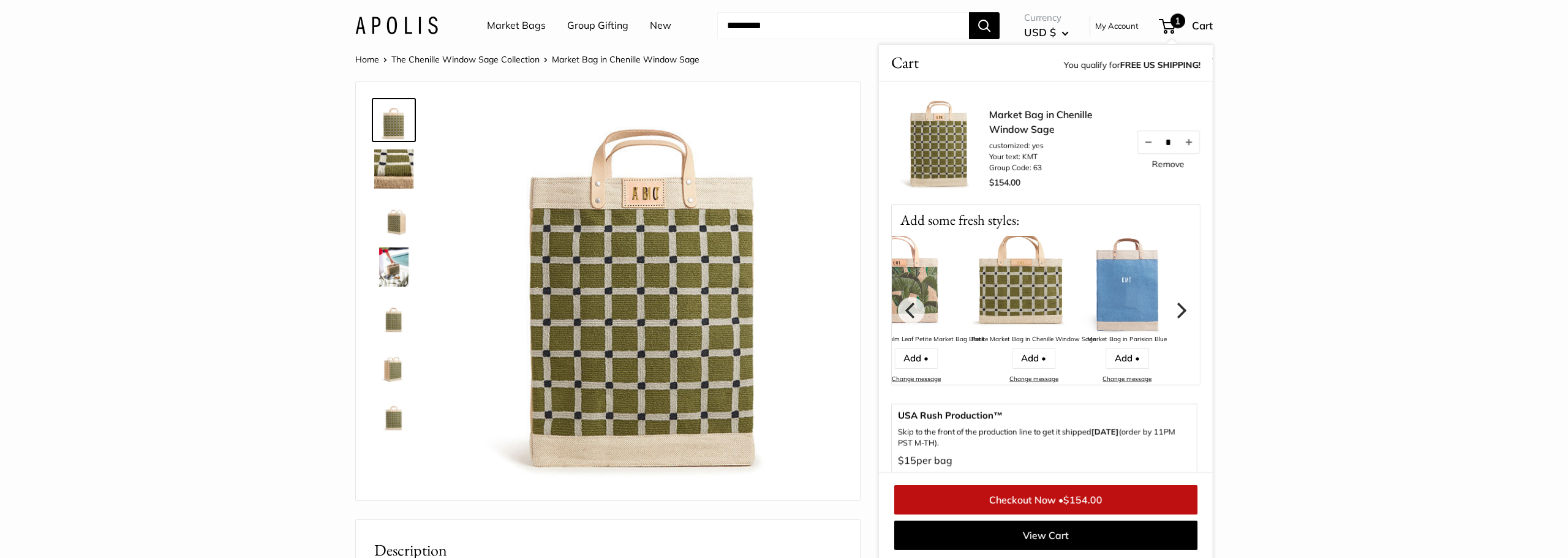
click at [1181, 317] on icon "Next" at bounding box center [1181, 310] width 16 height 16
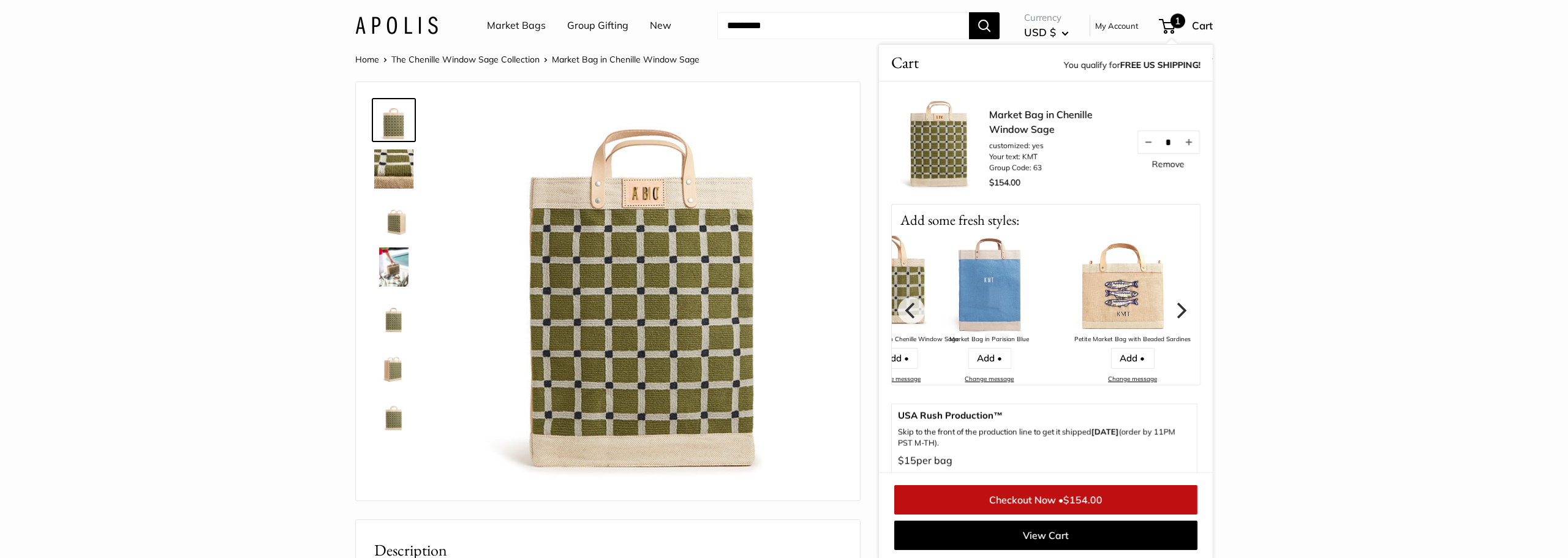
click at [1181, 317] on icon "Next" at bounding box center [1181, 310] width 16 height 16
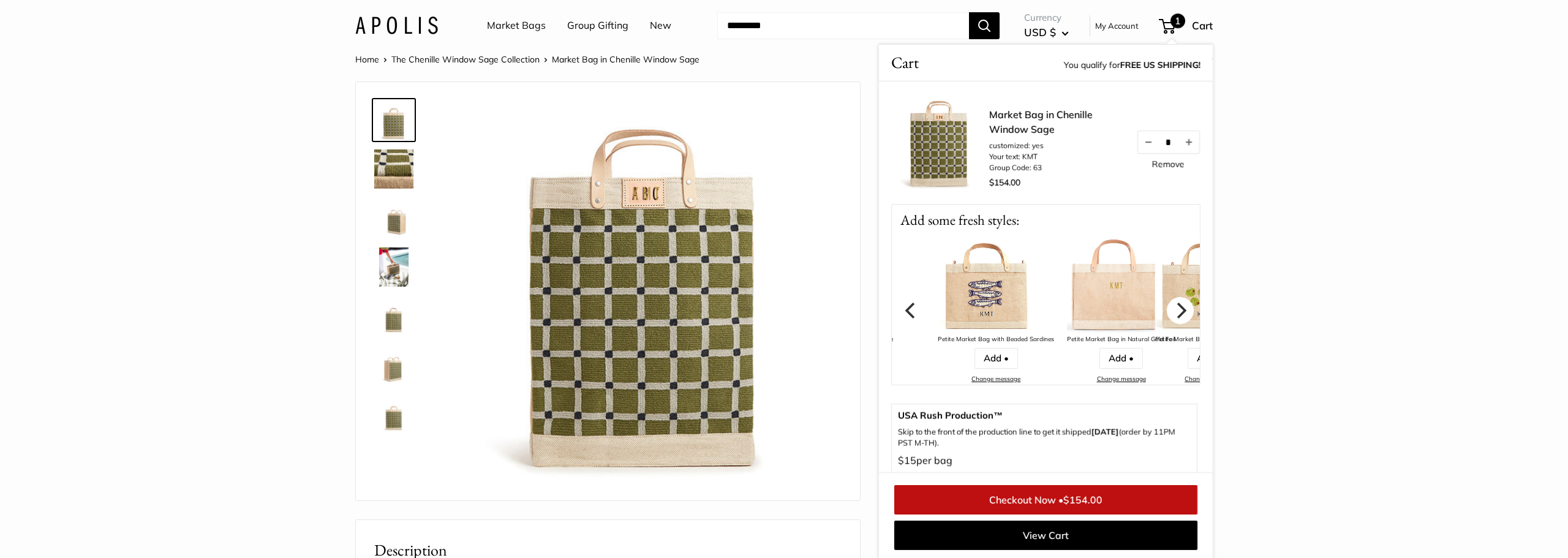
click at [1181, 317] on icon "Next" at bounding box center [1181, 310] width 16 height 16
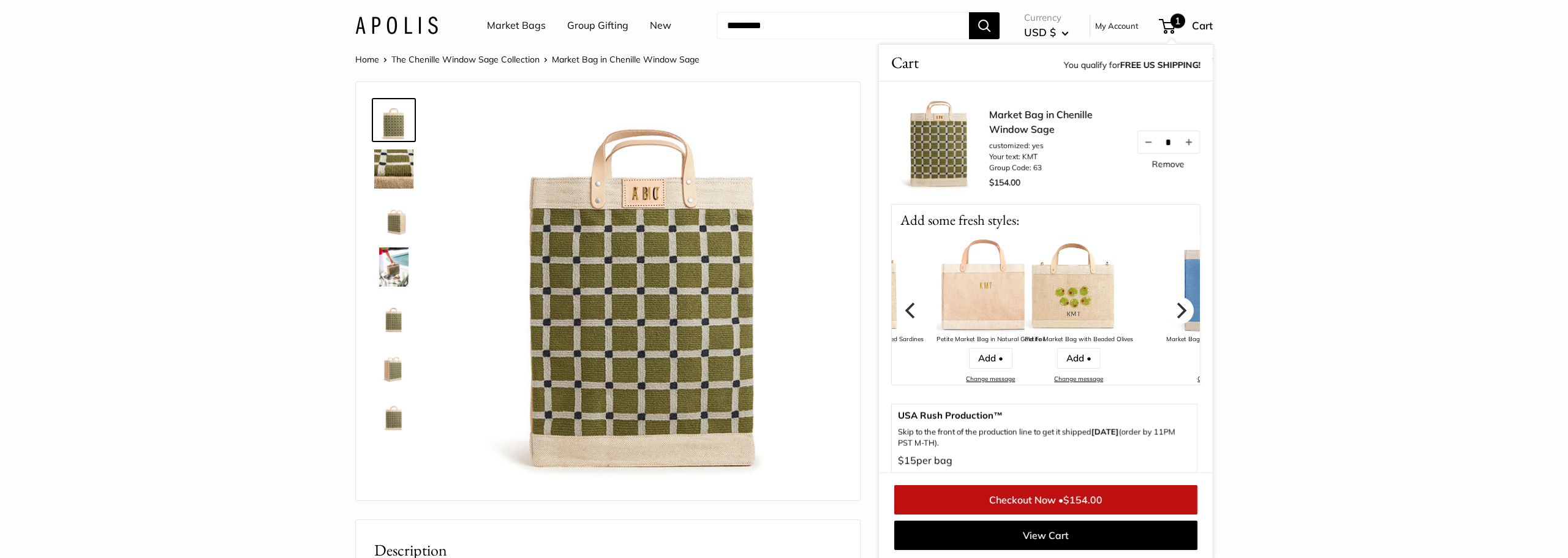
click at [1181, 317] on icon "Next" at bounding box center [1181, 310] width 16 height 16
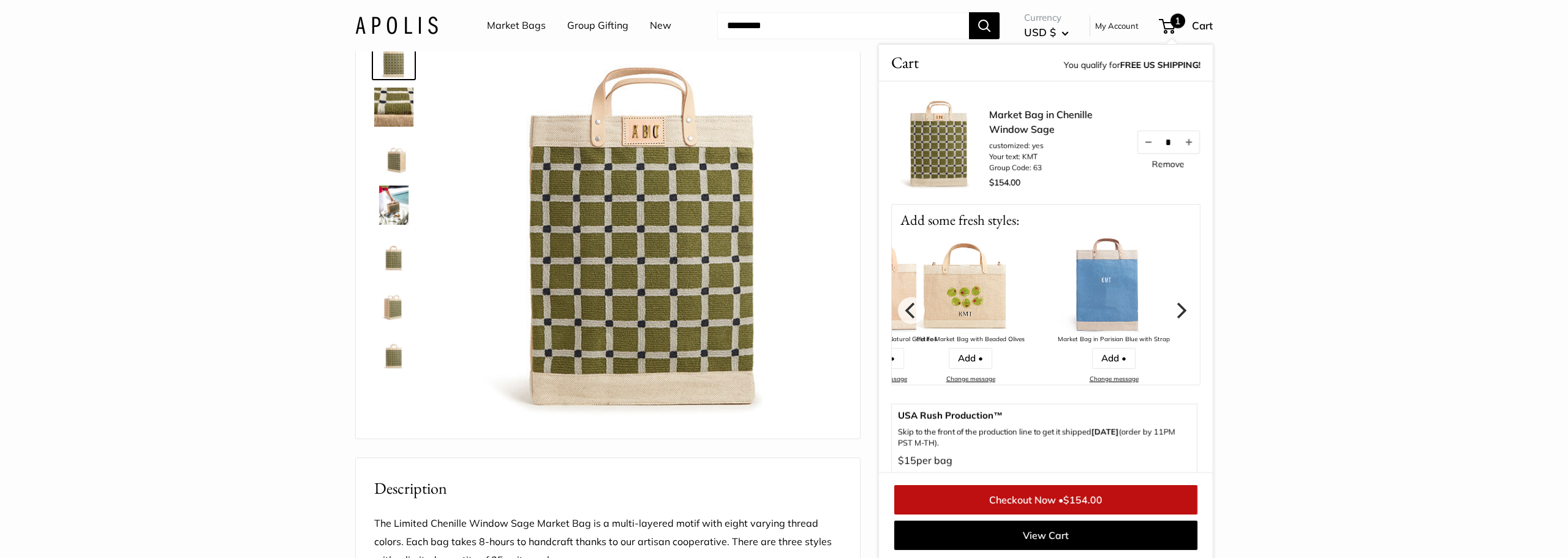
scroll to position [75, 0]
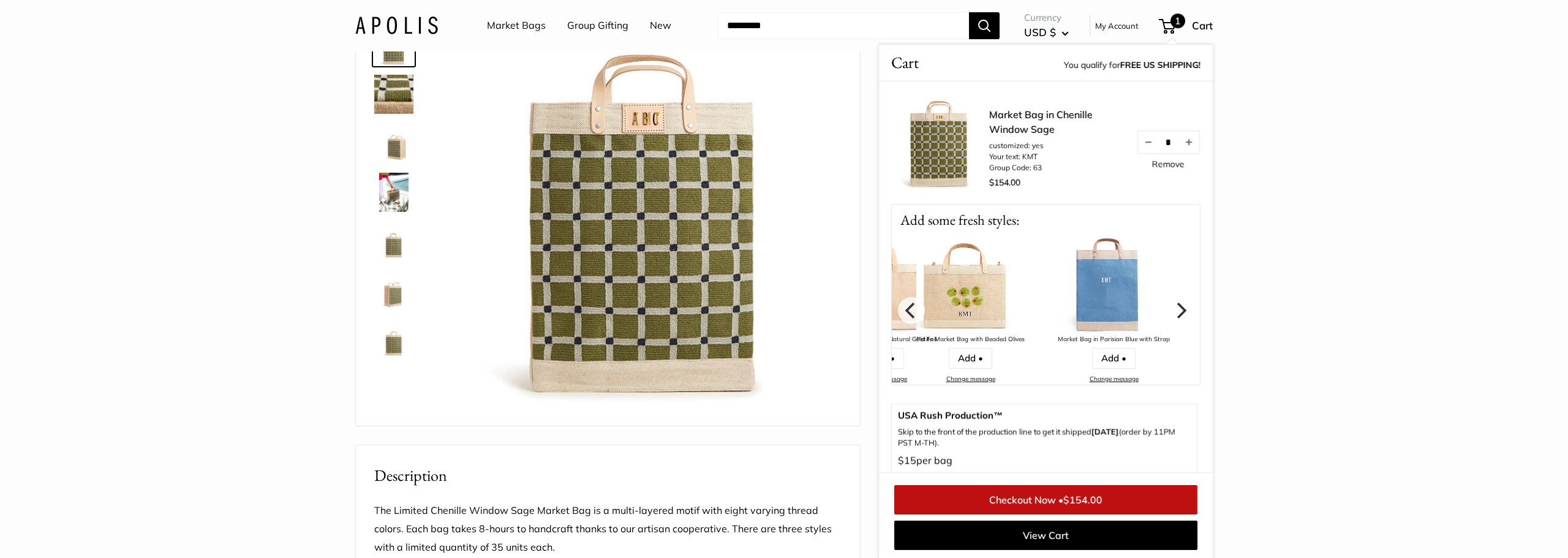
click at [1117, 498] on link "Checkout Now • $154.00" at bounding box center [1045, 499] width 303 height 30
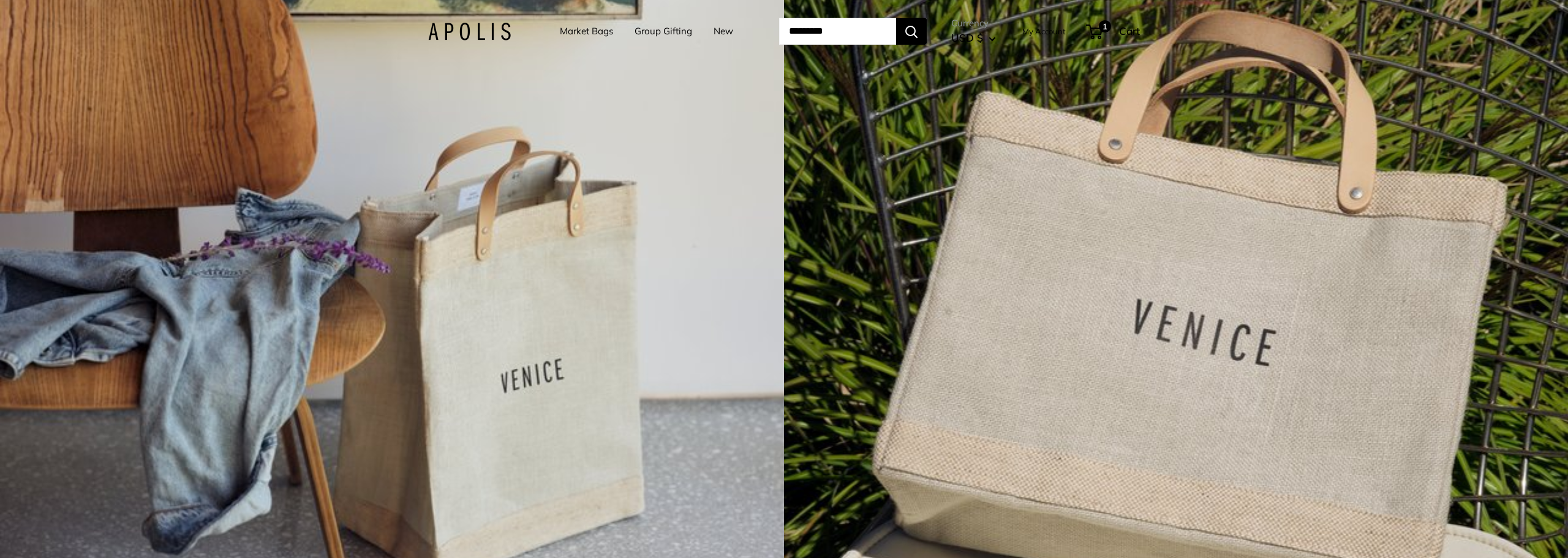
click at [583, 31] on link "Market Bags" at bounding box center [586, 31] width 53 height 17
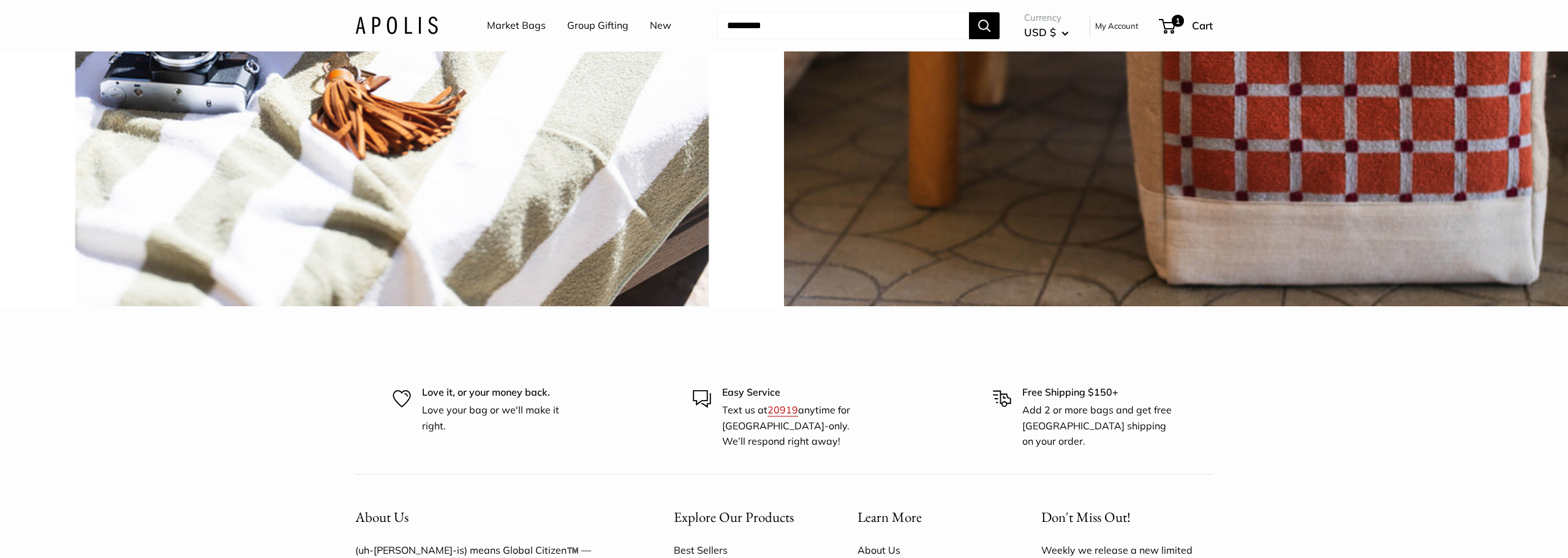
scroll to position [3621, 0]
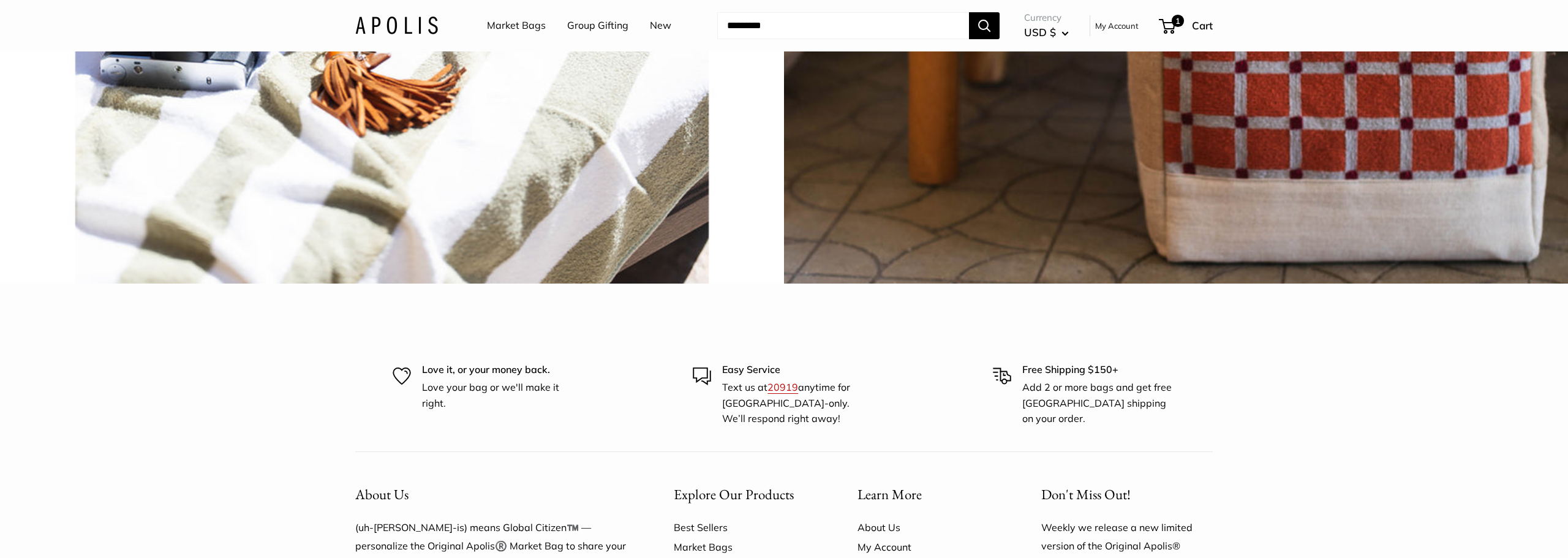
click at [361, 24] on img at bounding box center [396, 25] width 82 height 18
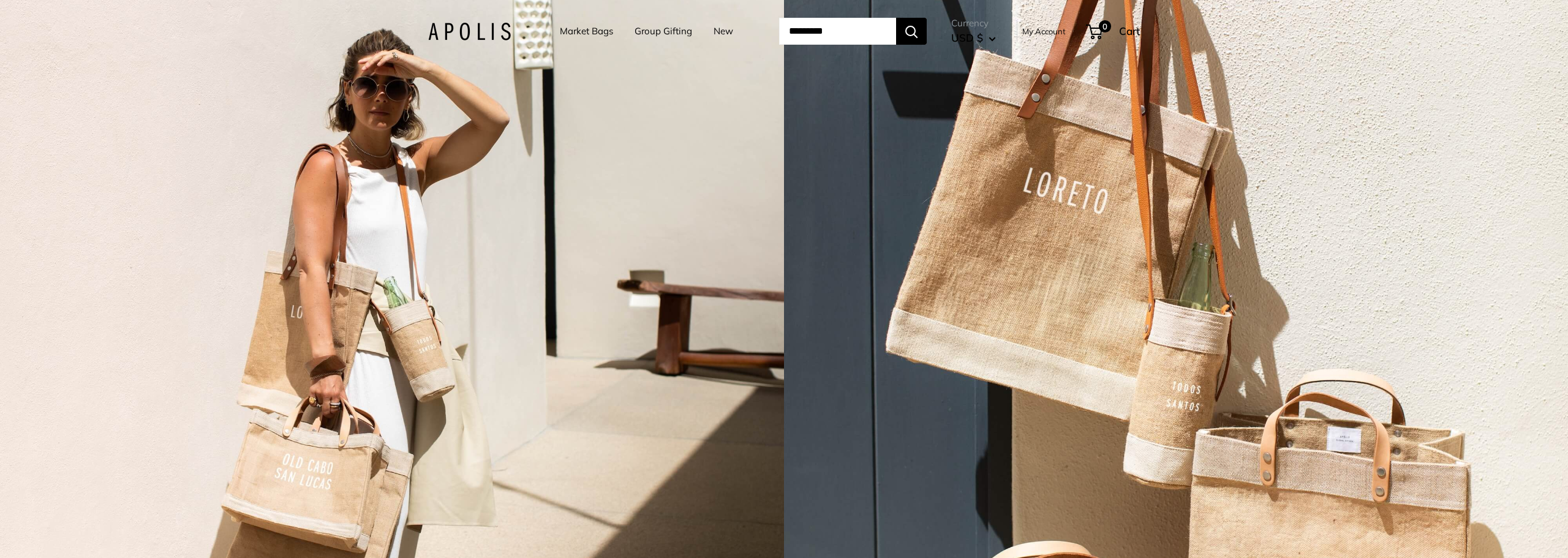
click at [974, 40] on span "USD $" at bounding box center [967, 37] width 32 height 13
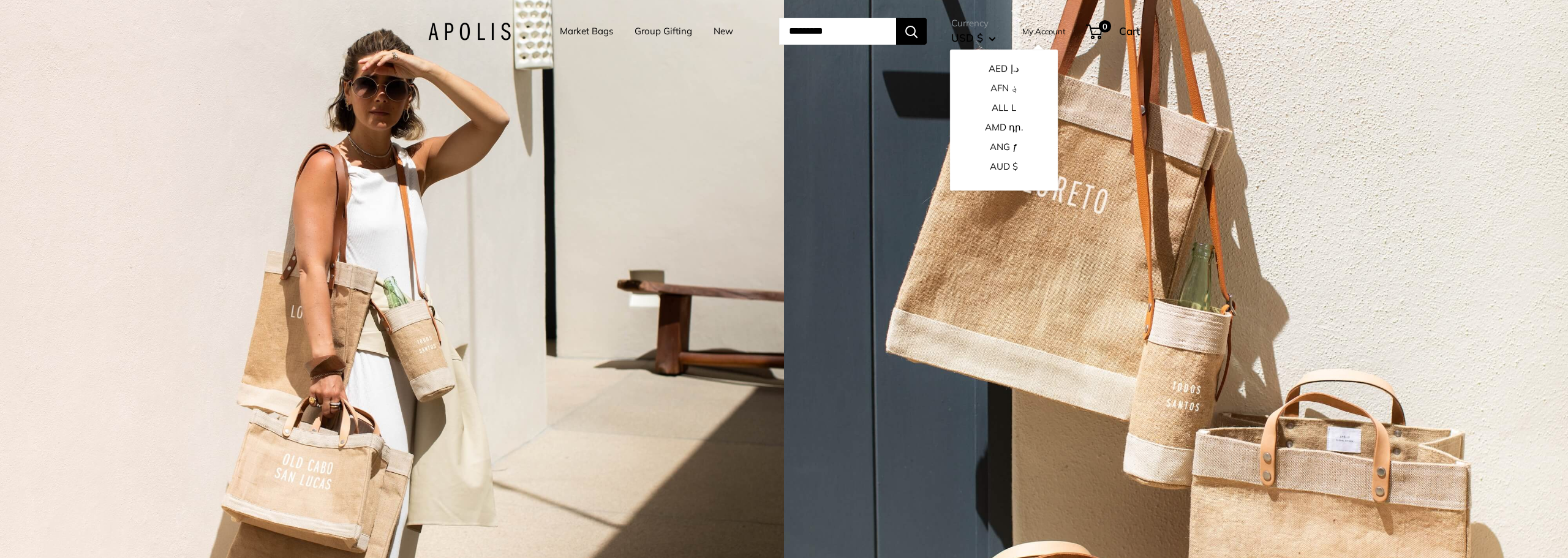
click at [469, 206] on div "2 / 7" at bounding box center [392, 279] width 784 height 558
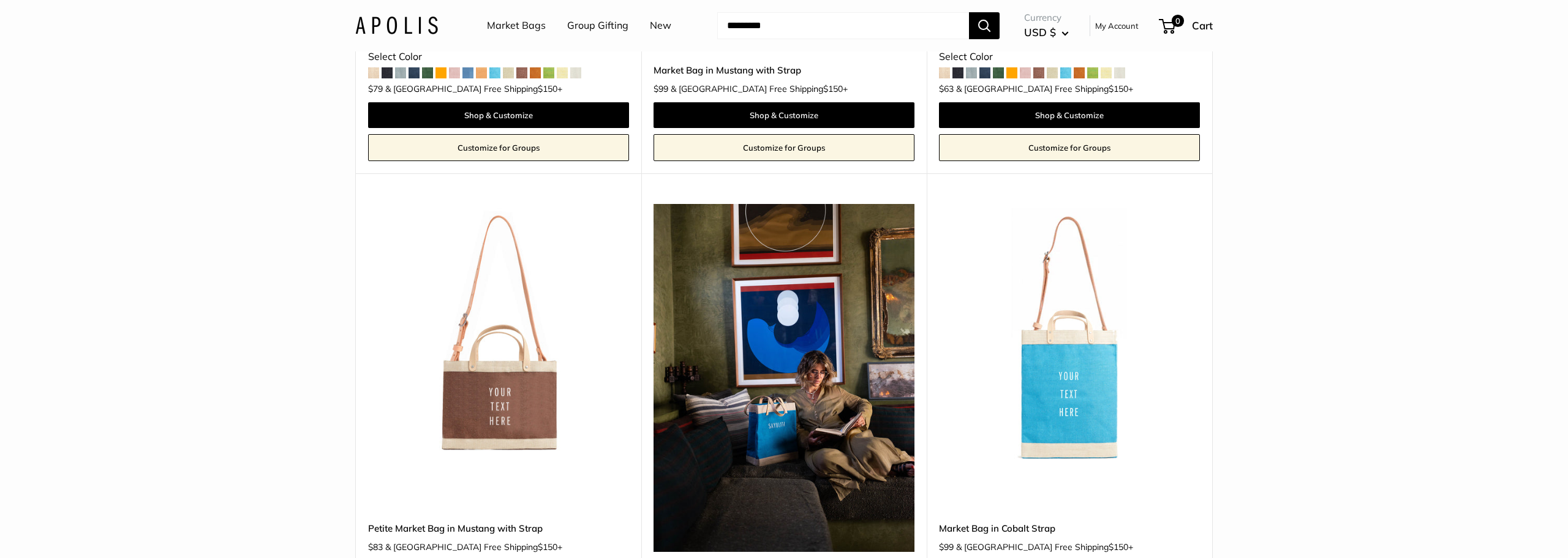
scroll to position [4424, 0]
